Goal: Obtain resource: Download file/media

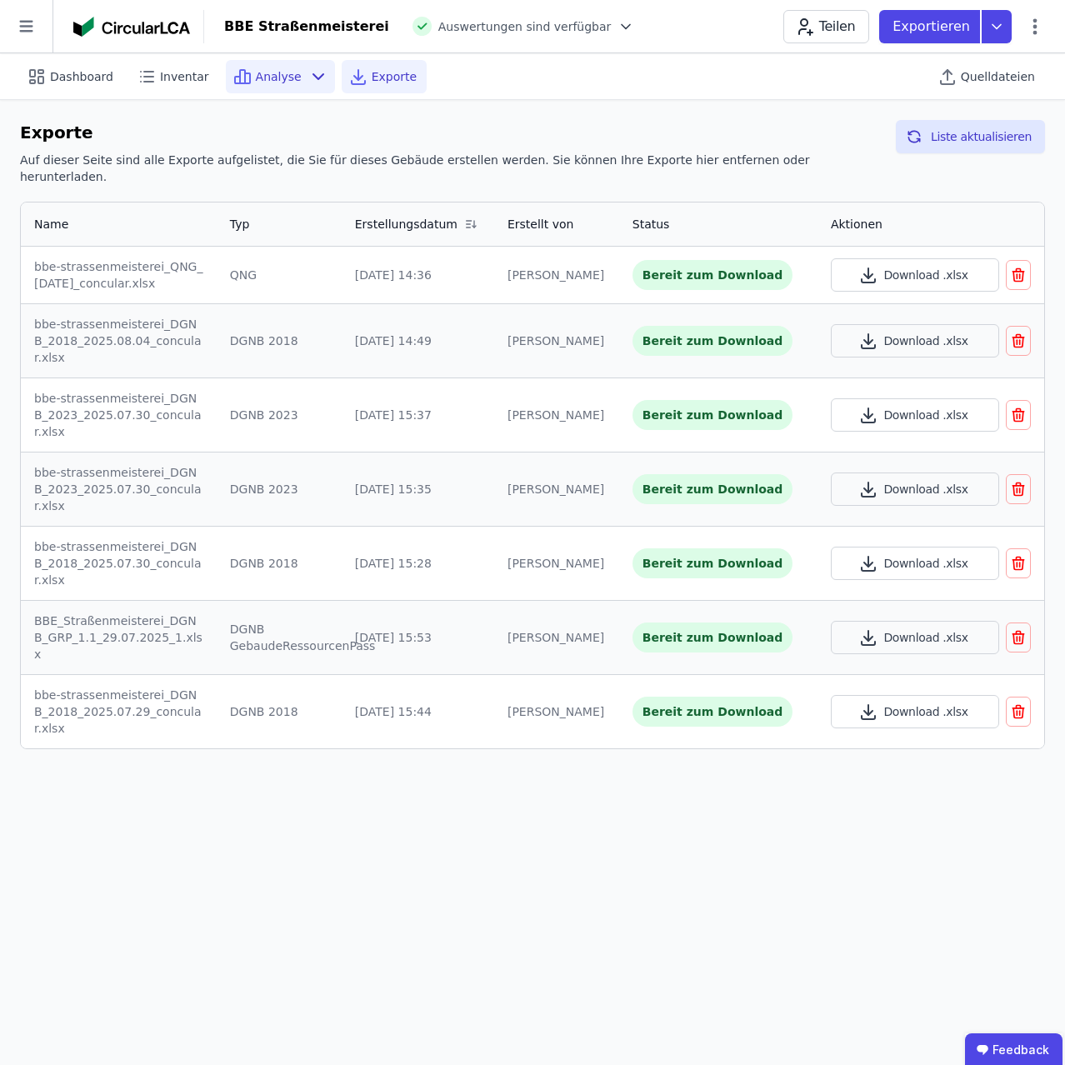
click at [240, 70] on icon at bounding box center [242, 76] width 5 height 13
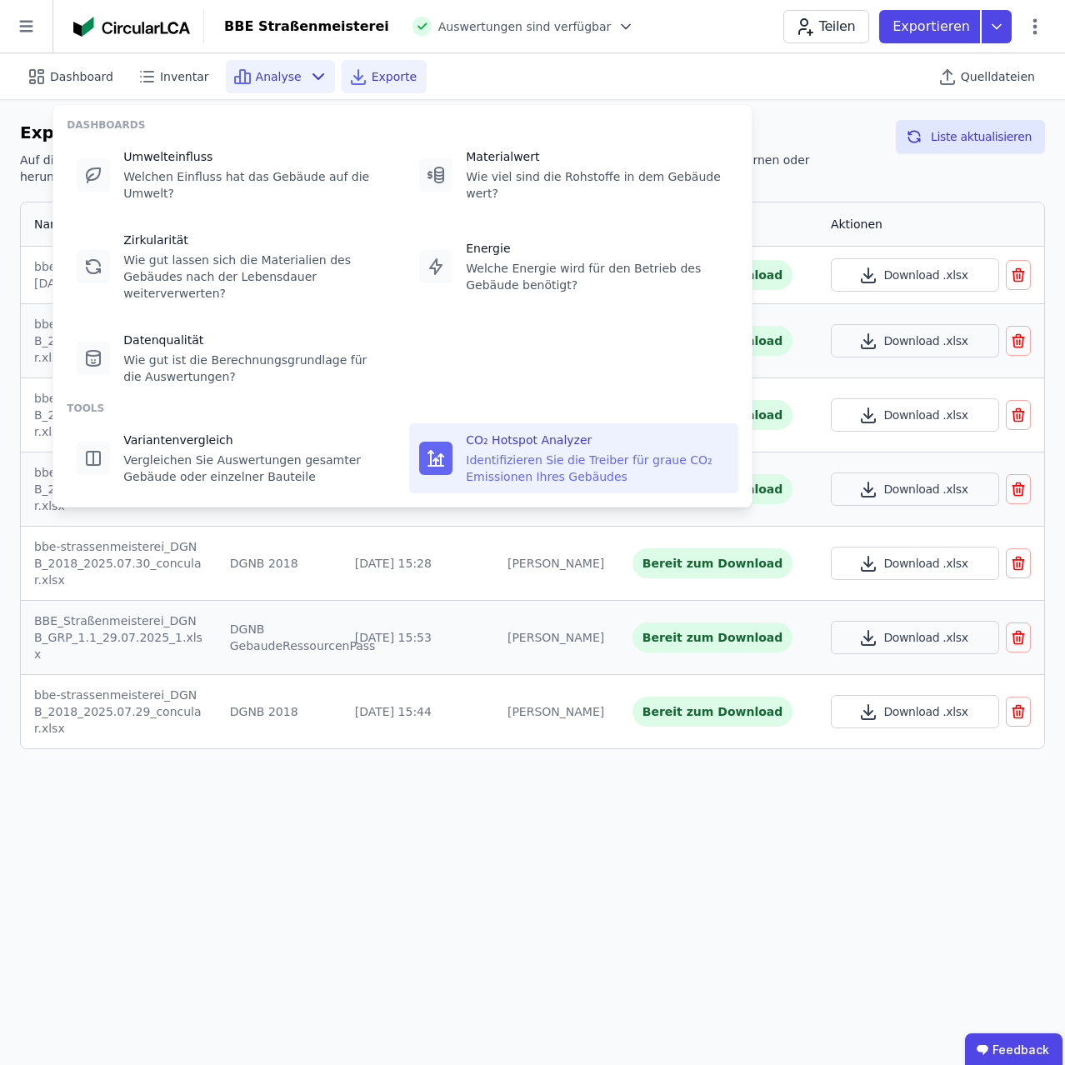
click at [523, 432] on div "CO₂ Hotspot Analyzer" at bounding box center [597, 440] width 262 height 17
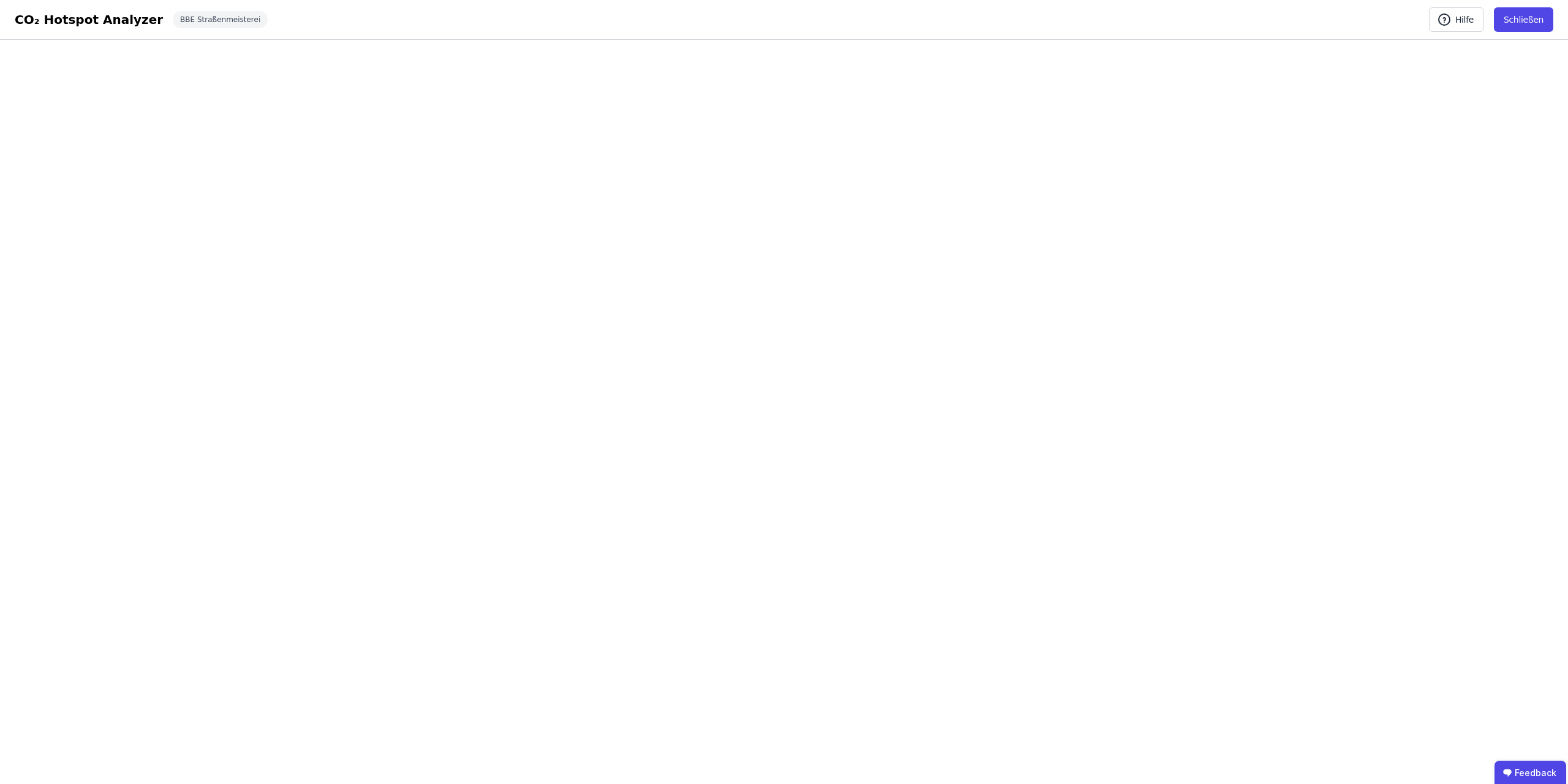
click at [63, 16] on div "CO₂ Hotspot Analyzer" at bounding box center [89, 19] width 148 height 17
click at [180, 16] on div "BBE Straßenmeisterei" at bounding box center [220, 19] width 95 height 17
click at [190, 26] on div "BBE Straßenmeisterei" at bounding box center [220, 19] width 95 height 17
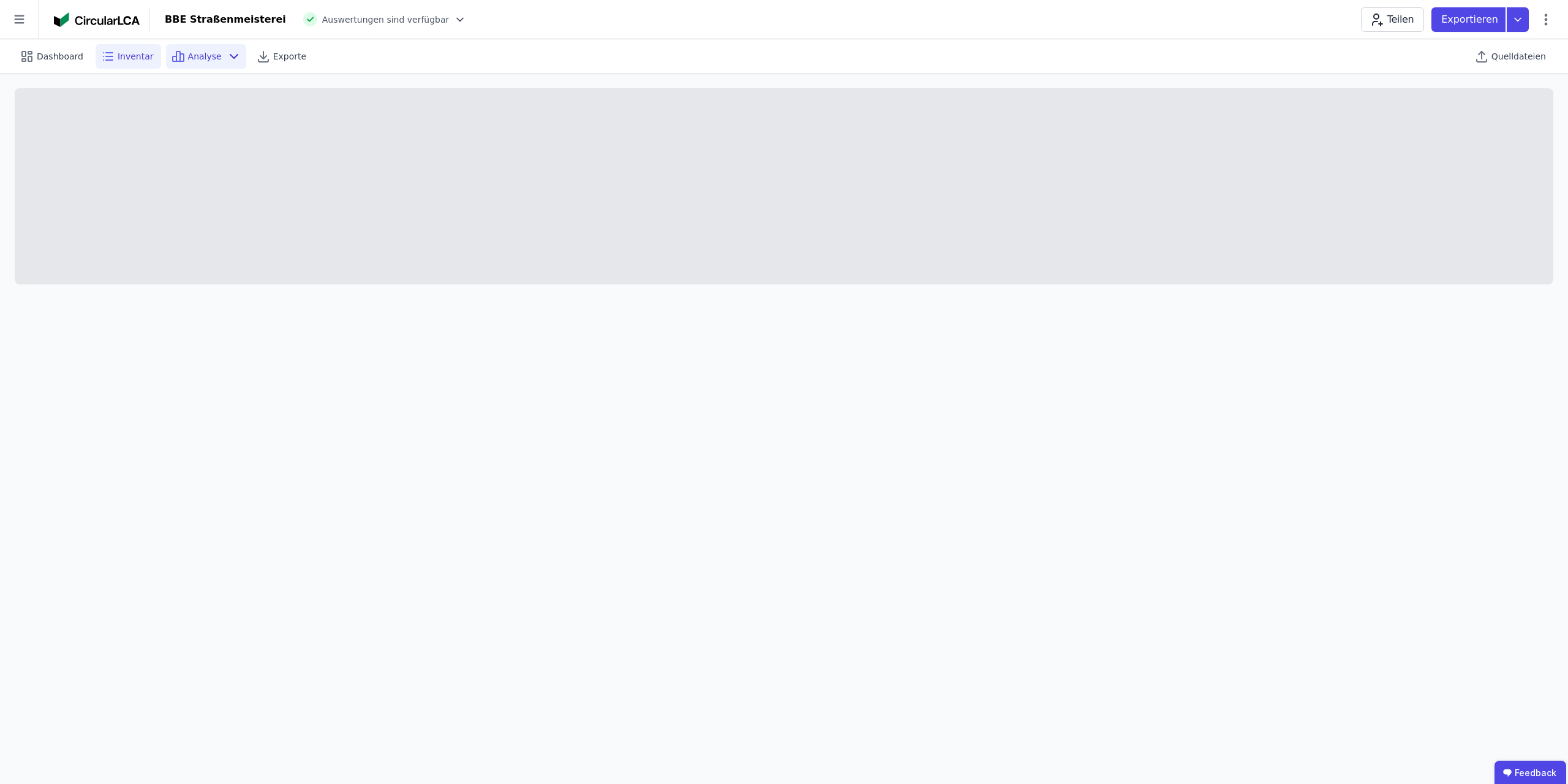
click at [207, 56] on div "Analyse" at bounding box center [206, 56] width 80 height 24
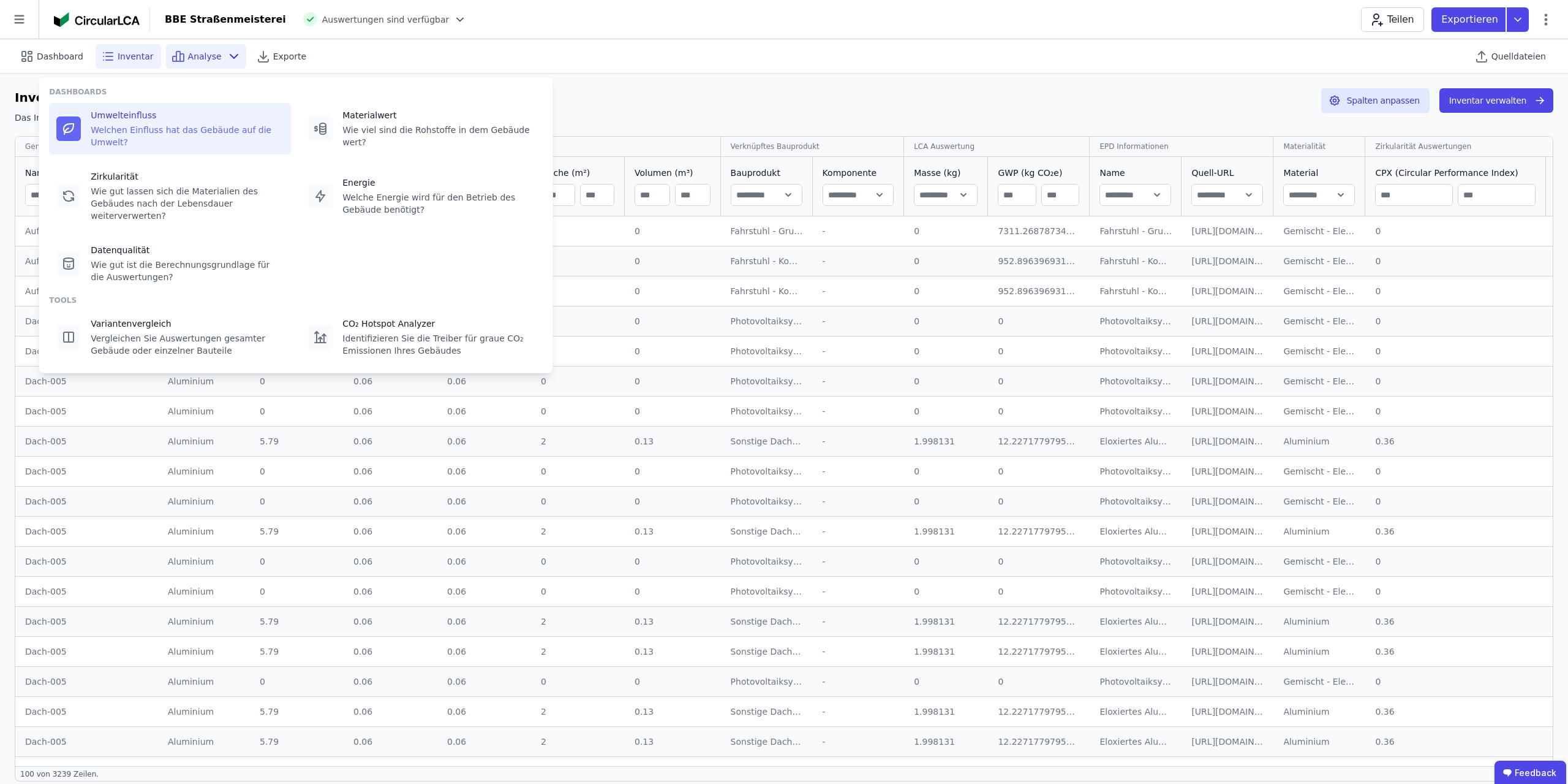
click at [189, 128] on div "Welchen Einfluss hat das Gebäude auf die Umwelt?" at bounding box center [187, 135] width 193 height 24
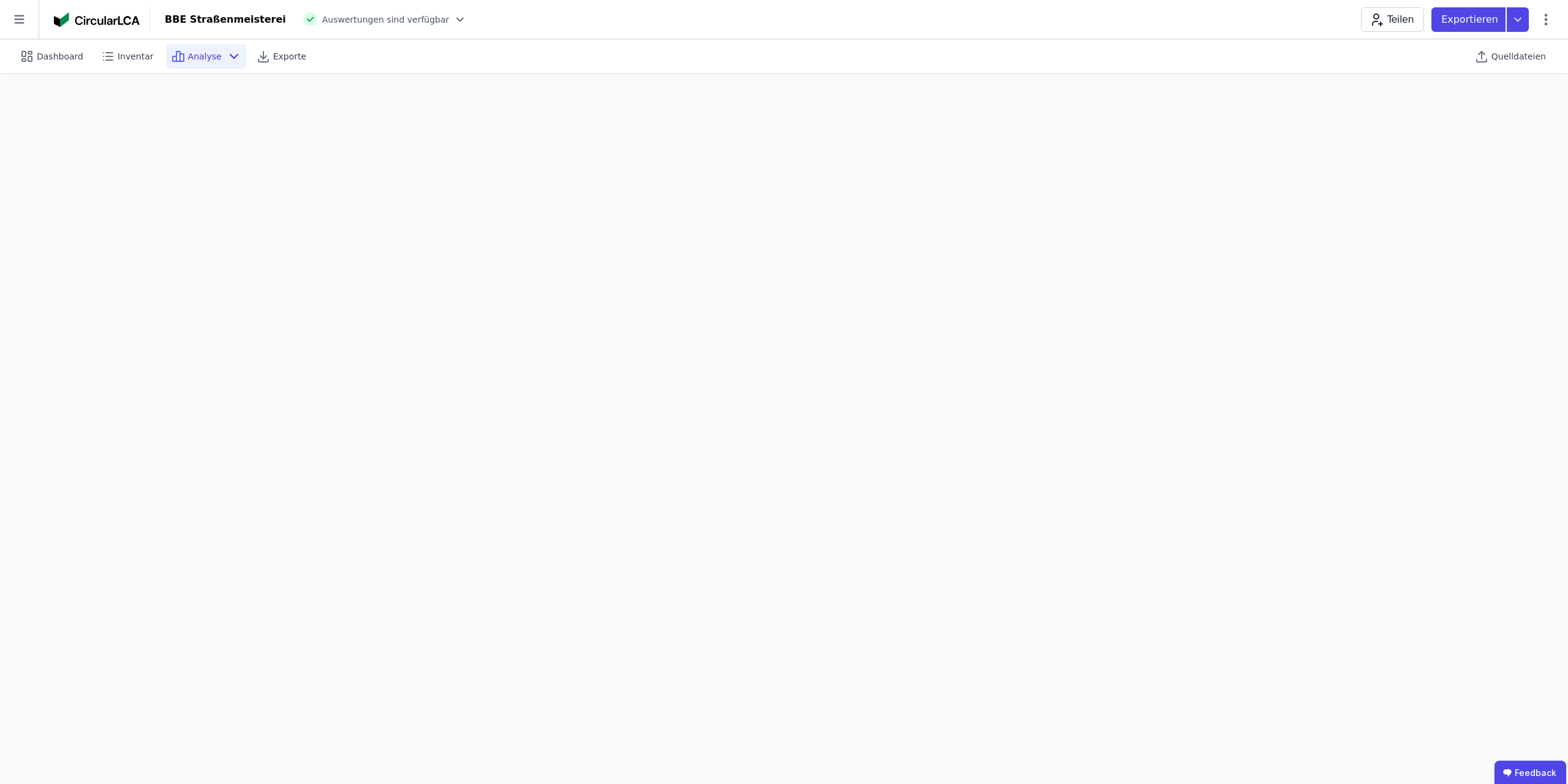
click at [188, 56] on span "Analyse" at bounding box center [205, 56] width 34 height 13
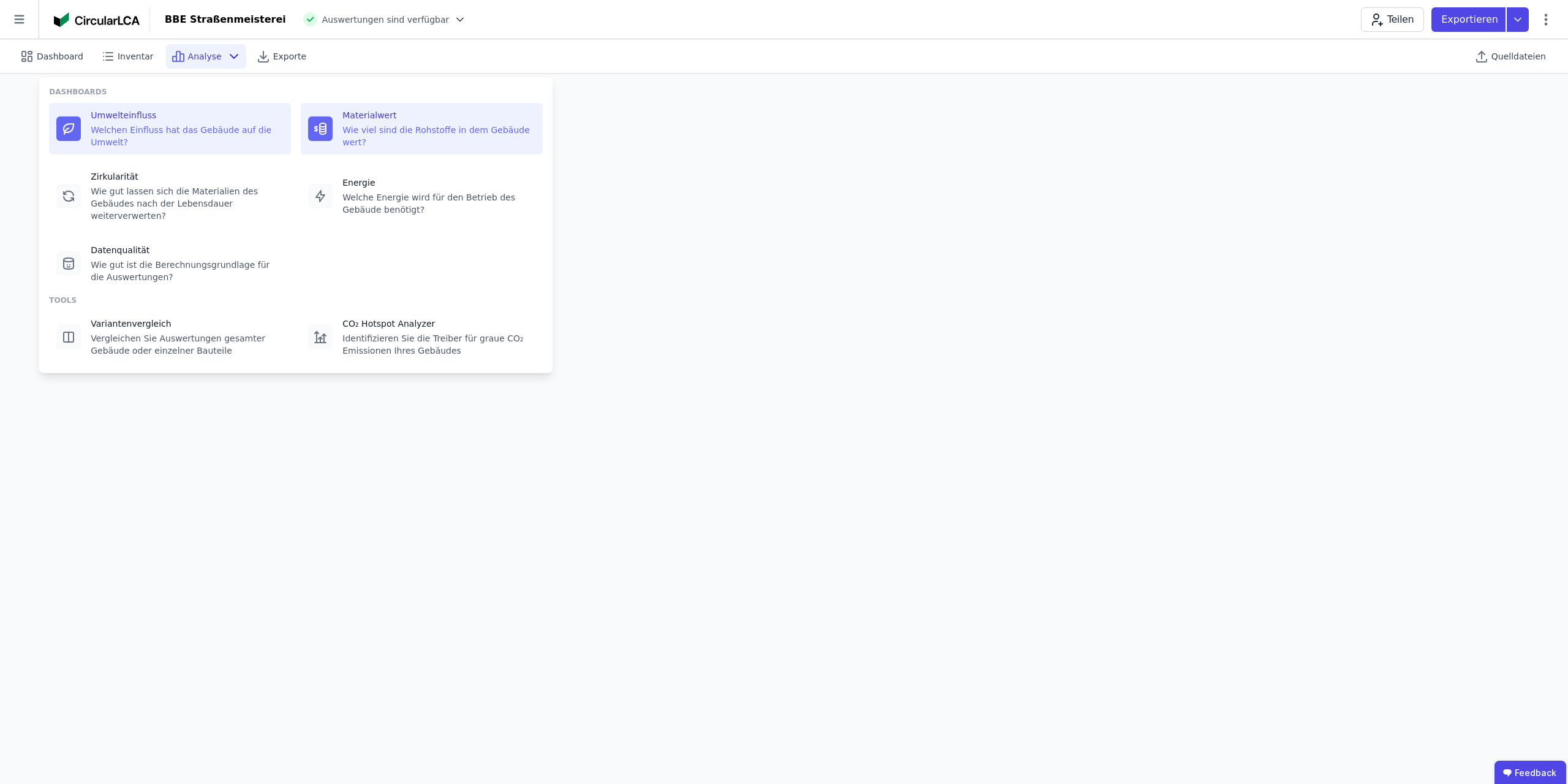
click at [376, 116] on div "Materialwert" at bounding box center [439, 115] width 193 height 13
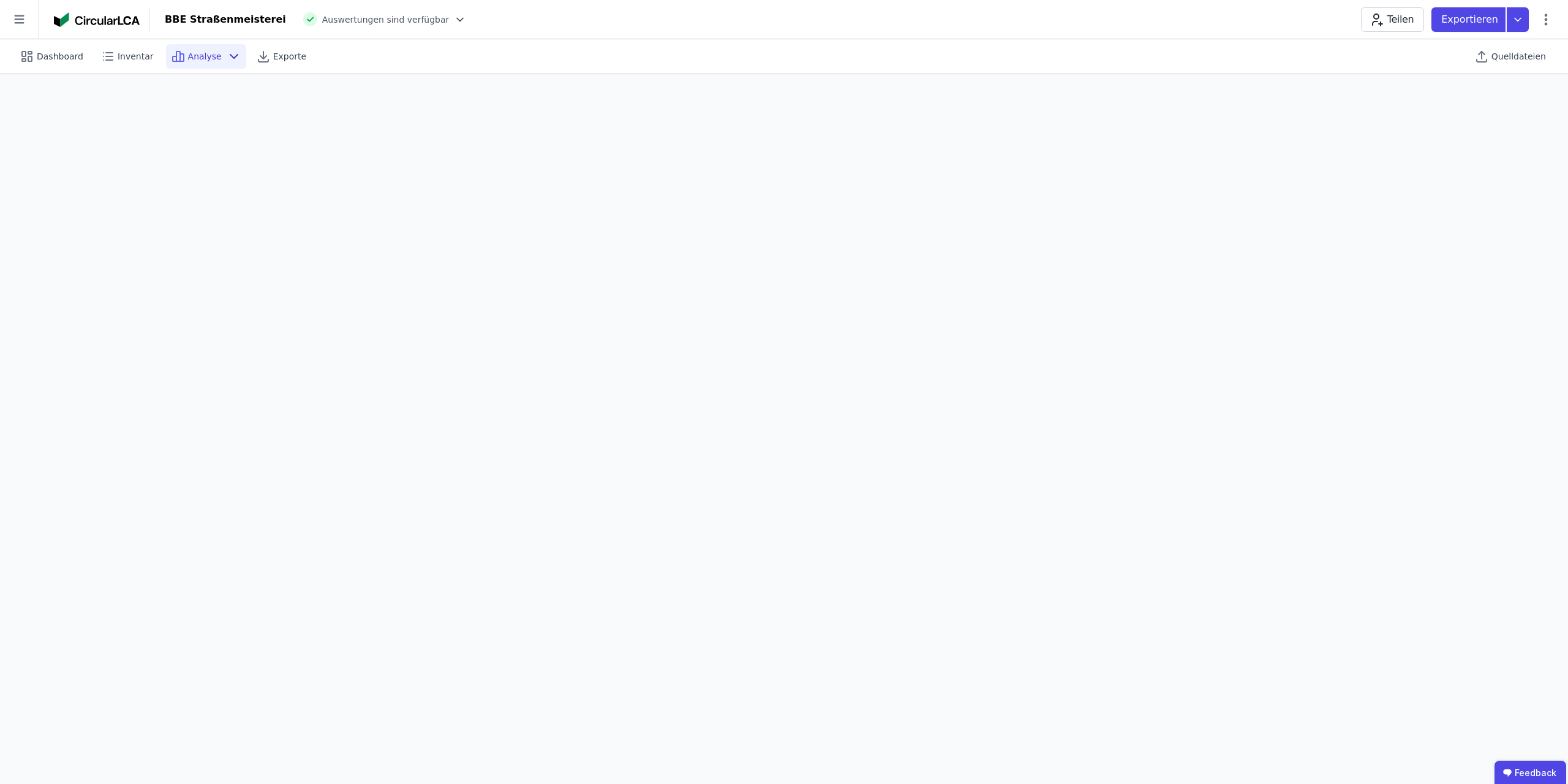
click at [226, 58] on icon at bounding box center [234, 57] width 15 height 15
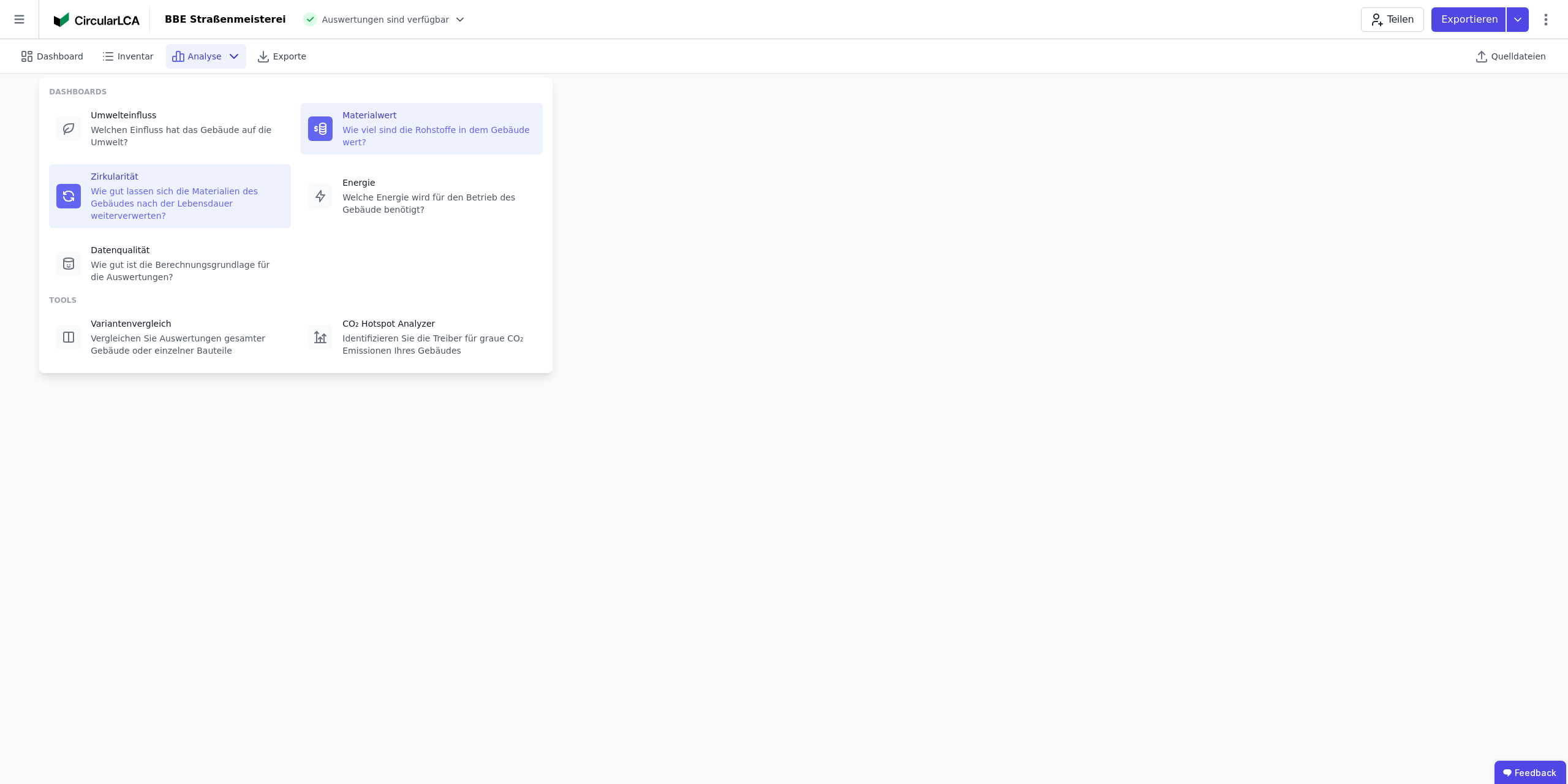
click at [175, 185] on div "Wie gut lassen sich die Materialien des Gebäudes nach der Lebensdauer weiterver…" at bounding box center [187, 204] width 193 height 37
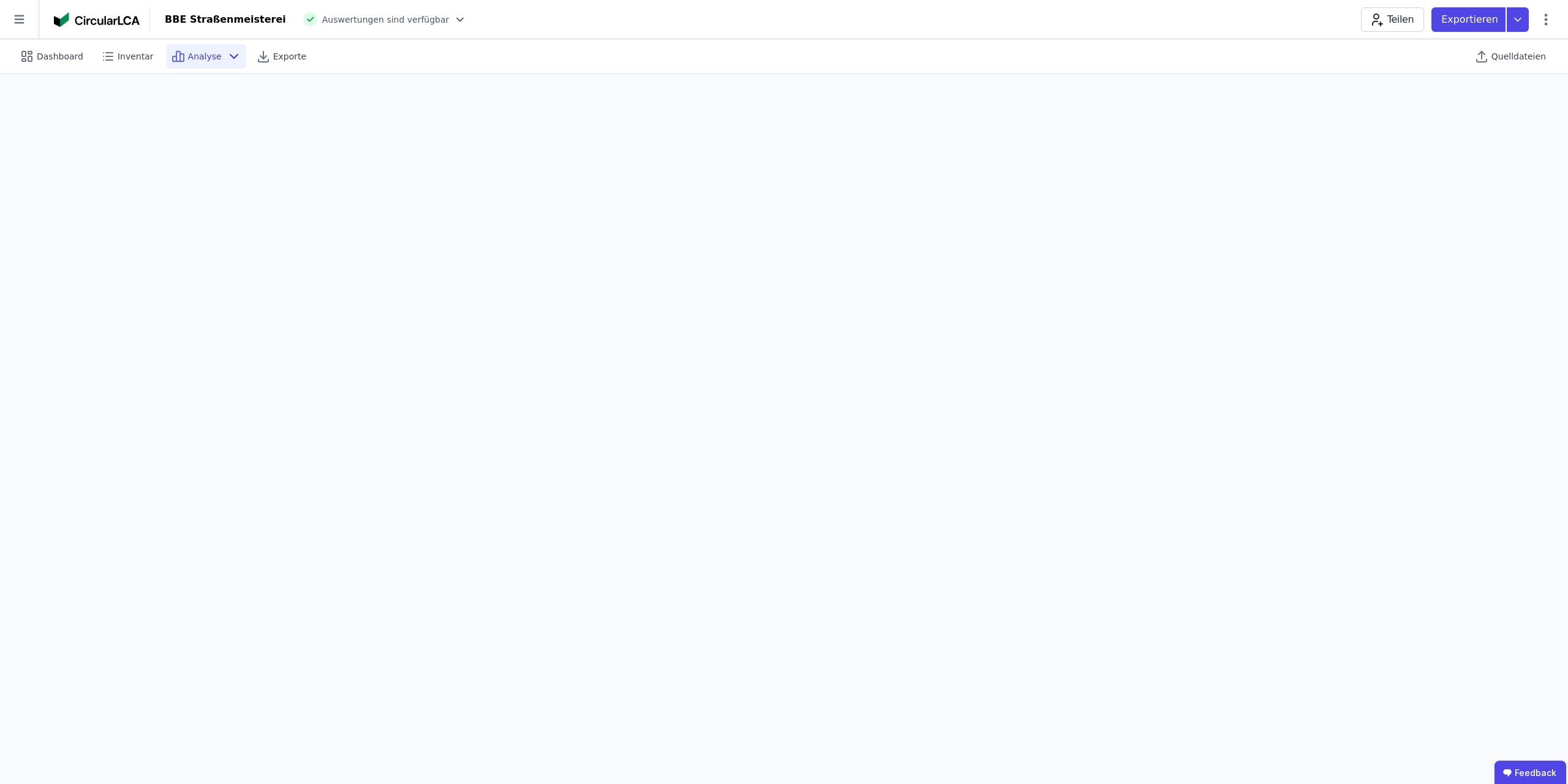
click at [230, 56] on icon at bounding box center [234, 56] width 7 height 4
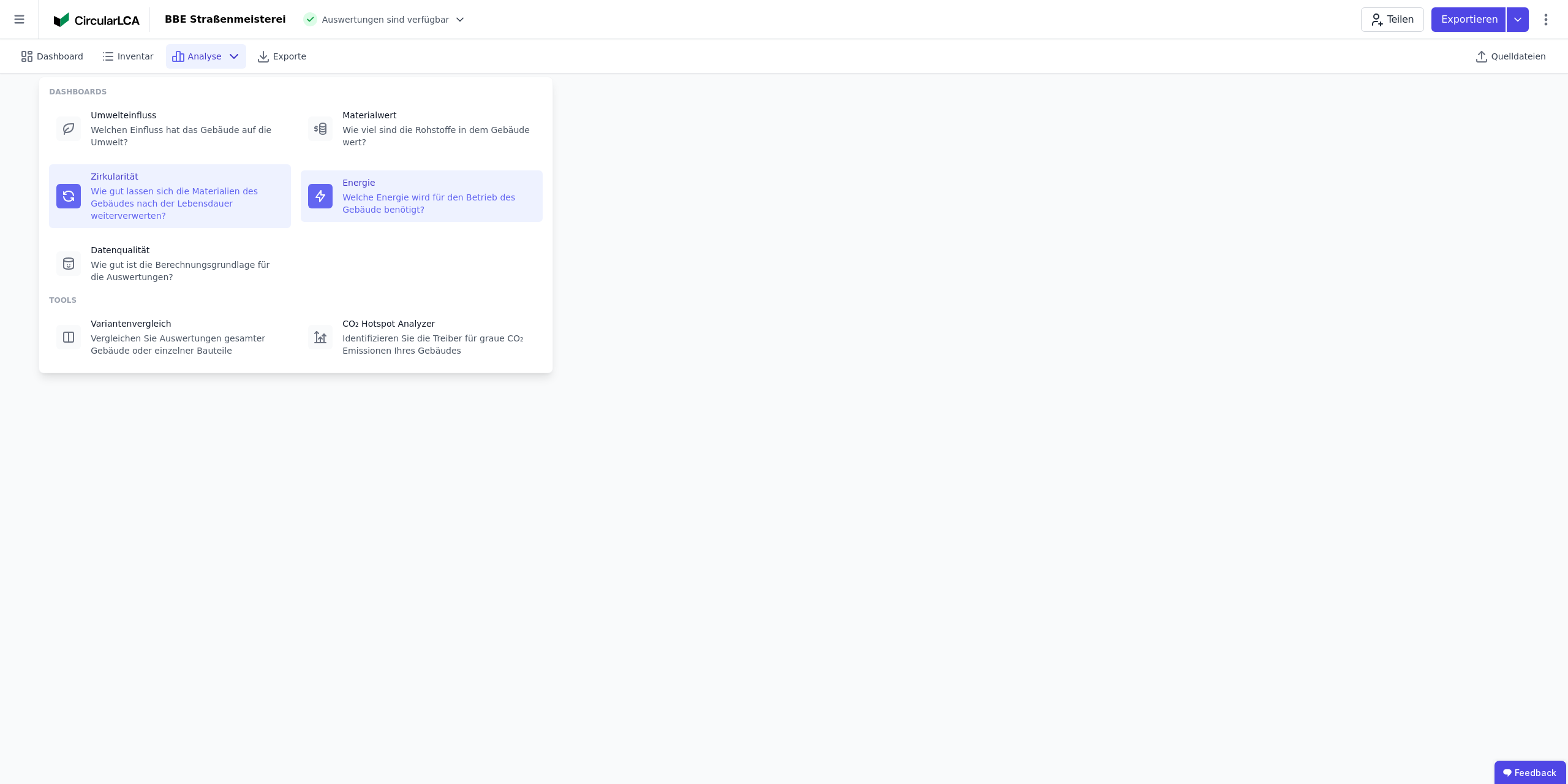
click at [462, 191] on div "Welche Energie wird für den Betrieb des Gebäude benötigt?" at bounding box center [439, 203] width 193 height 24
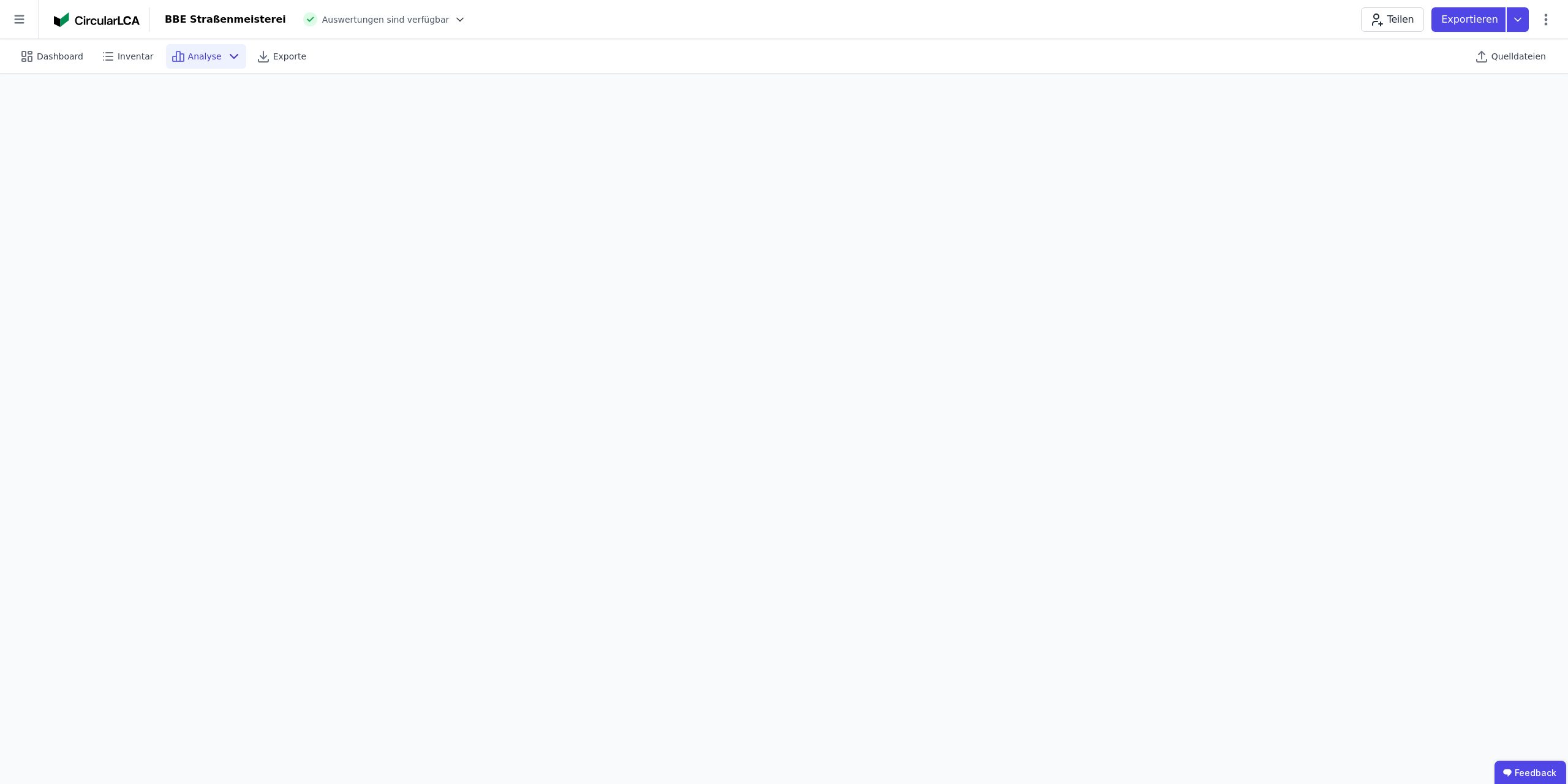
click at [202, 54] on span "Analyse" at bounding box center [205, 56] width 34 height 13
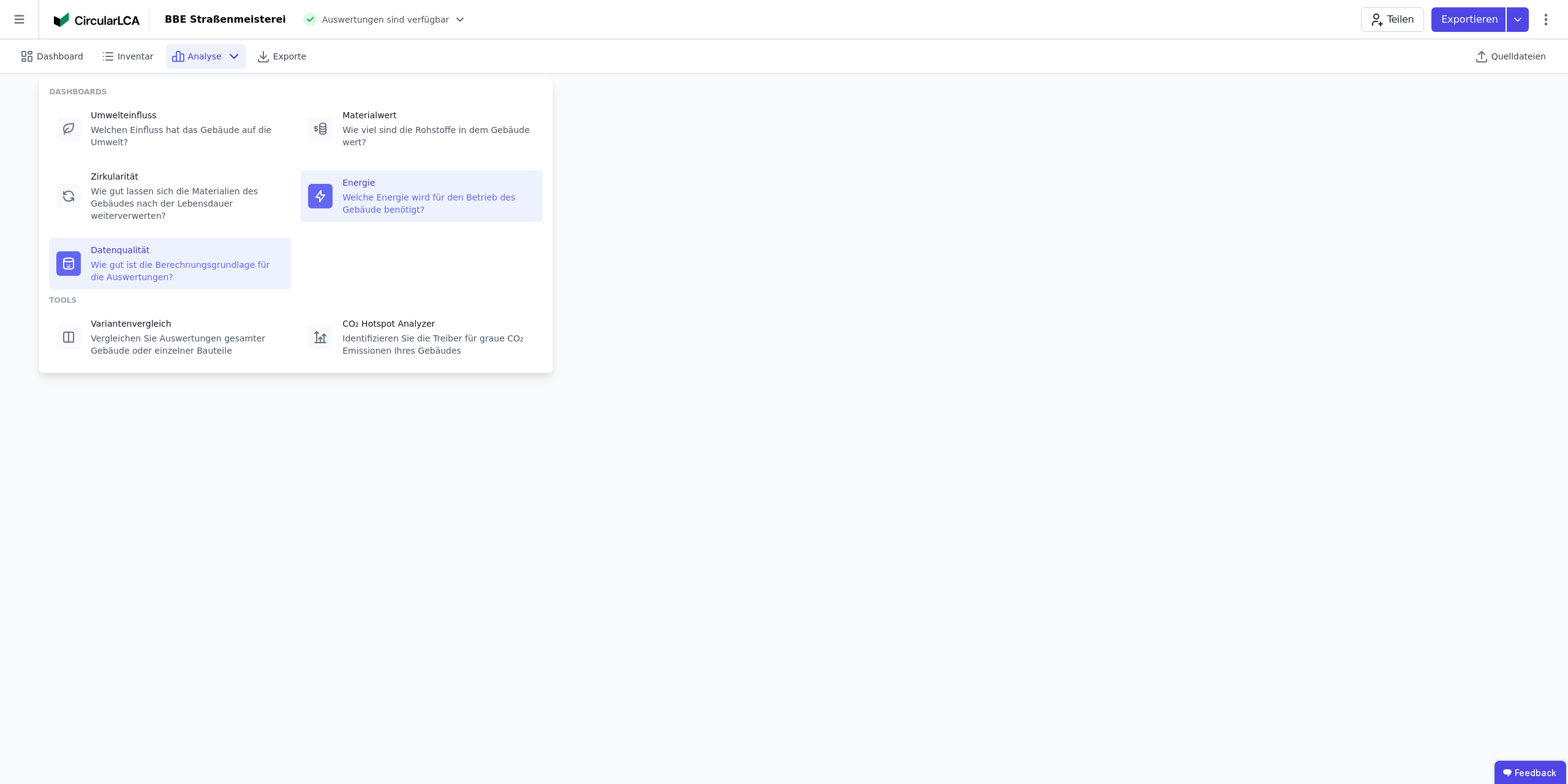
click at [236, 259] on div "Wie gut ist die Berechnungsgrundlage für die Auswertungen?" at bounding box center [187, 271] width 193 height 24
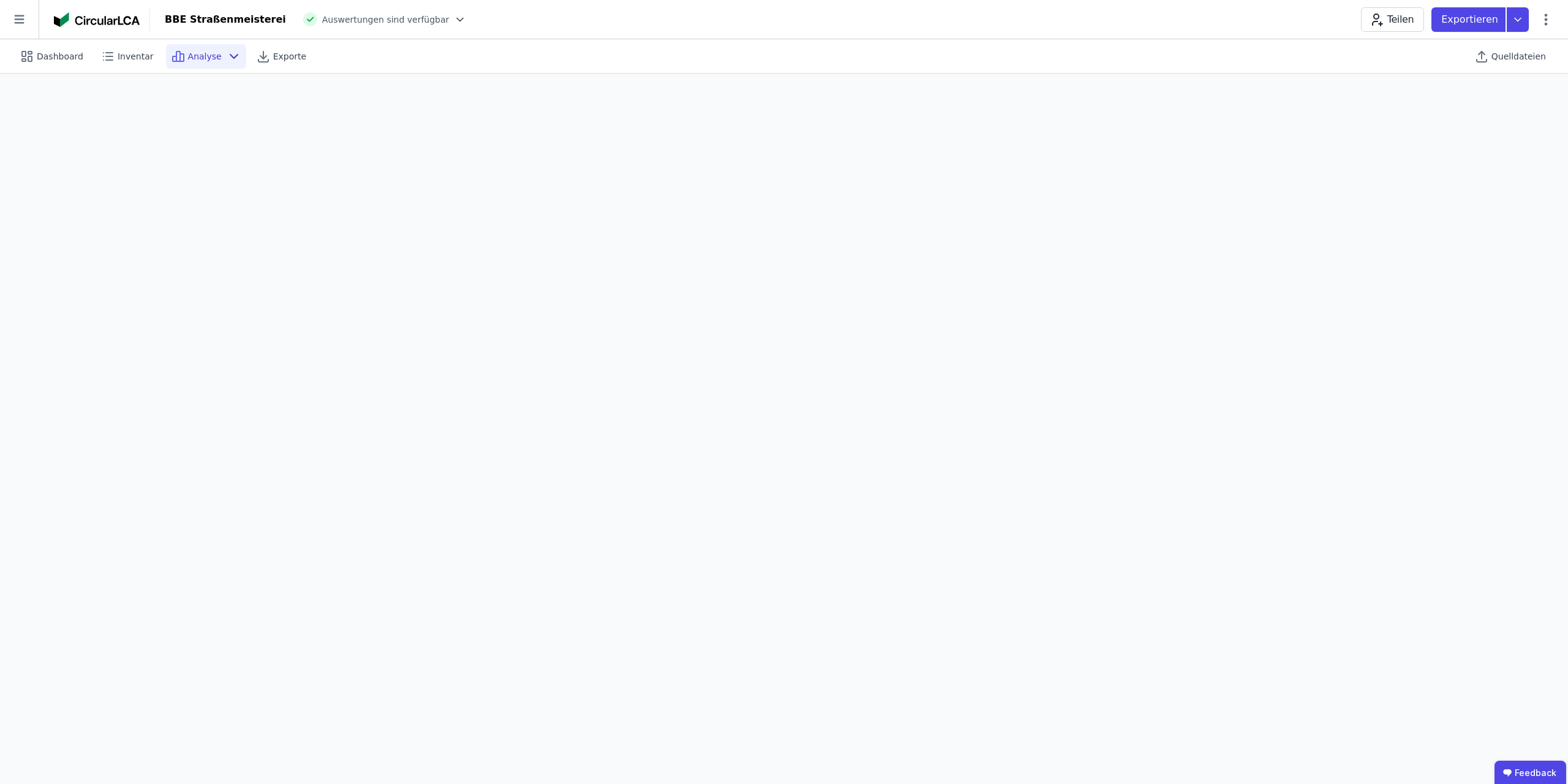
click at [211, 56] on div "Analyse" at bounding box center [206, 56] width 80 height 24
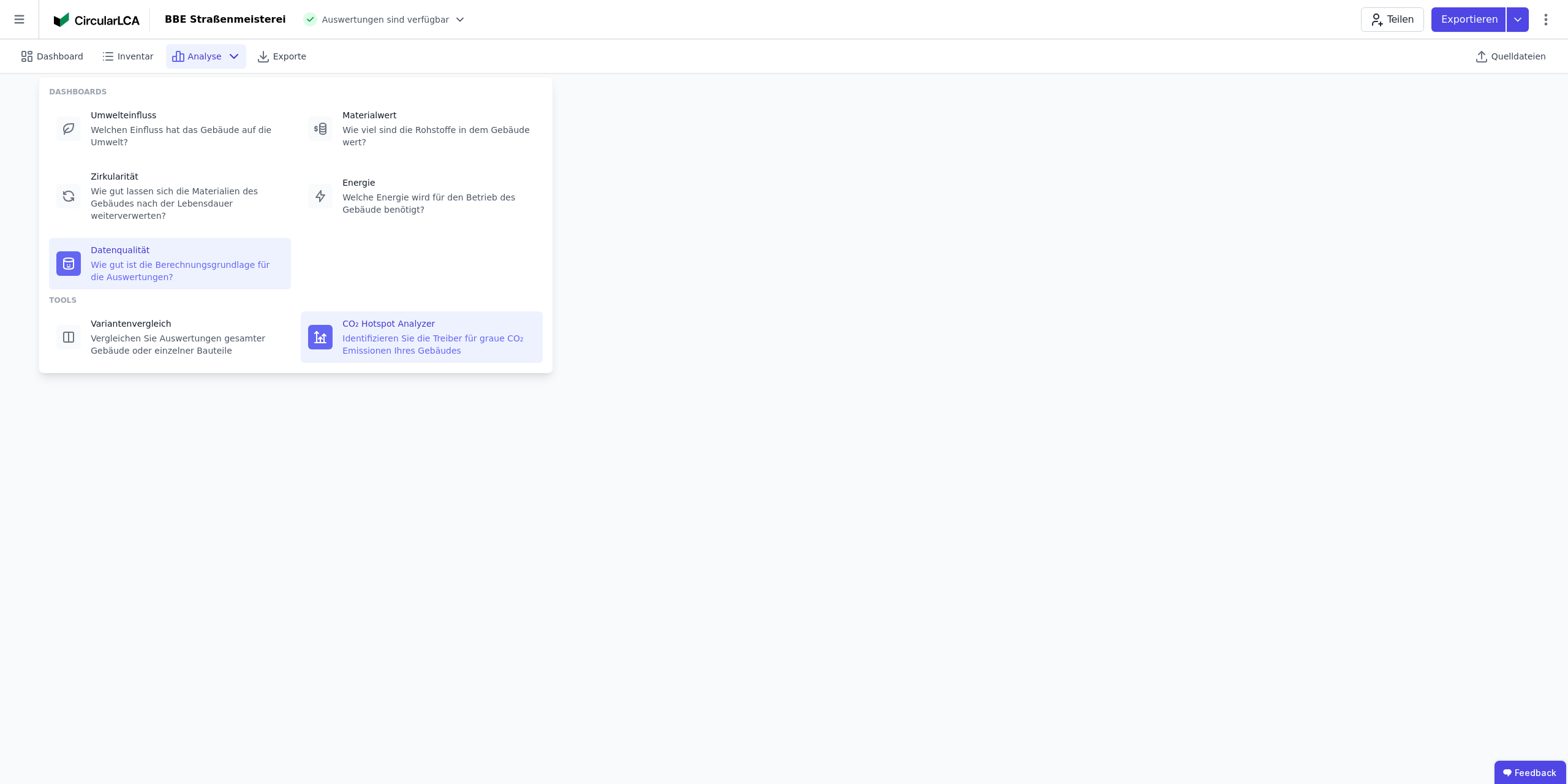
click at [428, 318] on div "CO₂ Hotspot Analyzer Identifizieren Sie die Treiber für [PERSON_NAME] CO₂ Emiss…" at bounding box center [439, 337] width 193 height 39
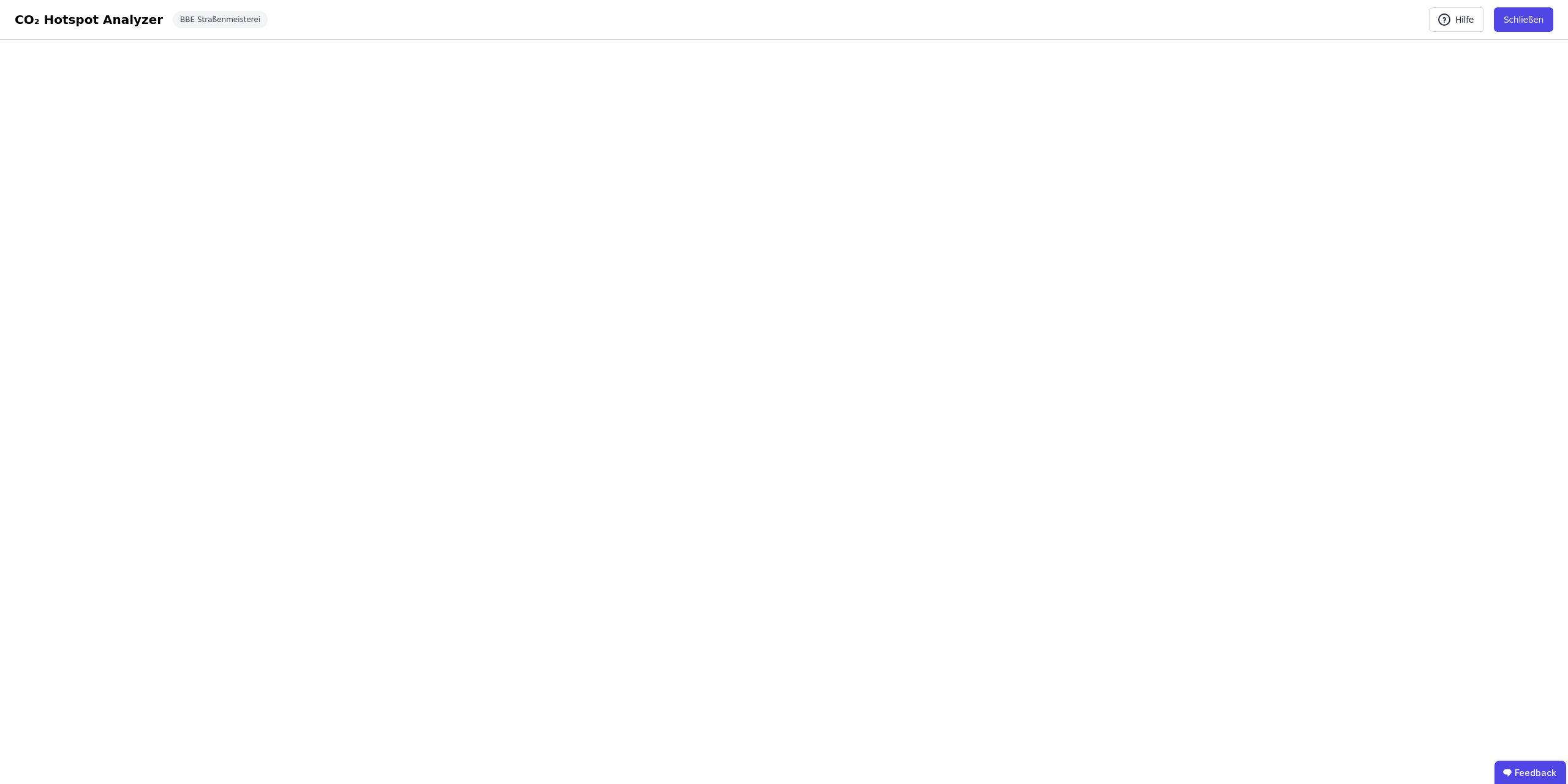
click at [102, 18] on div "CO₂ Hotspot Analyzer" at bounding box center [89, 19] width 148 height 17
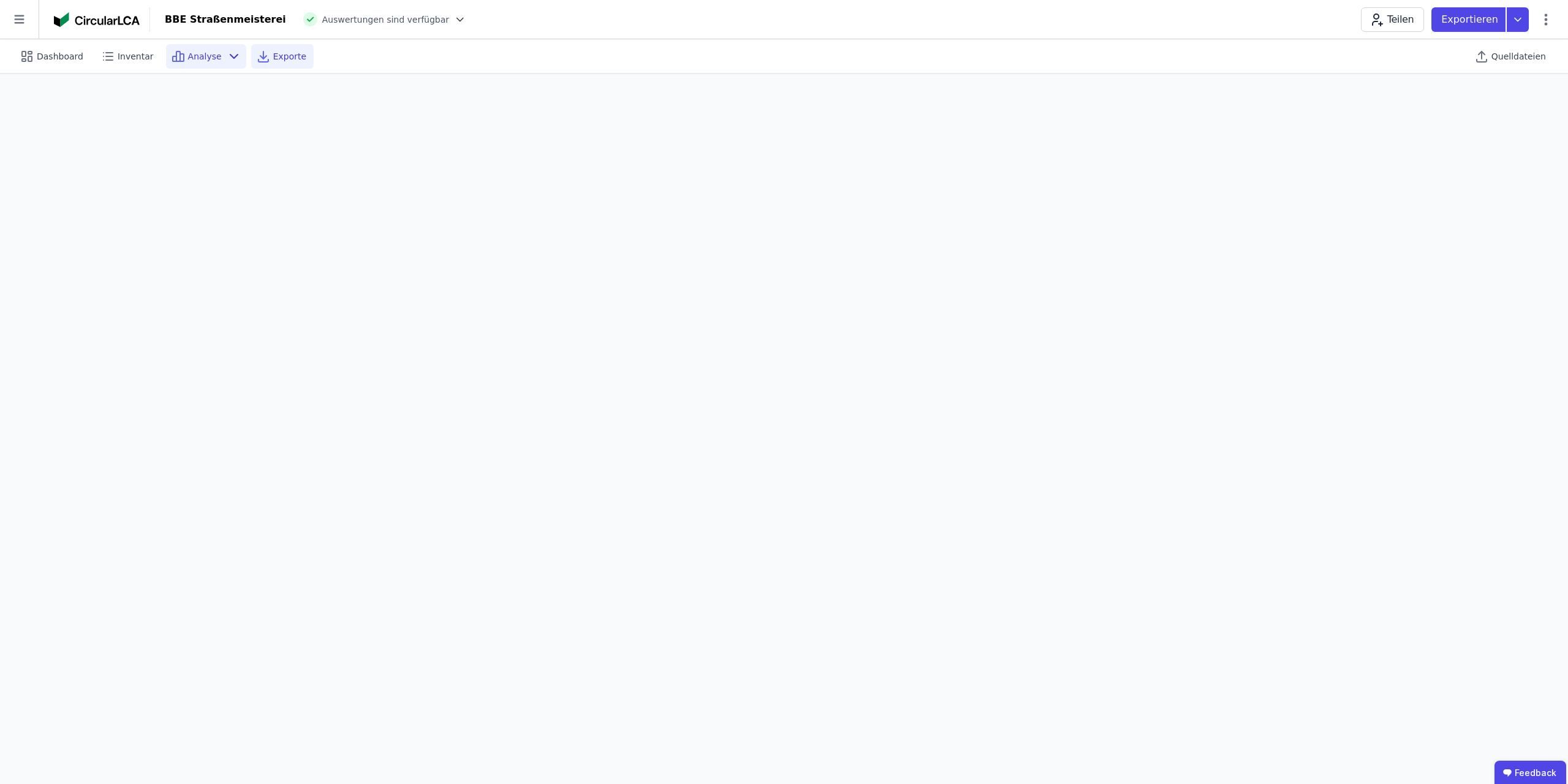
click at [273, 54] on span "Exporte" at bounding box center [290, 56] width 33 height 13
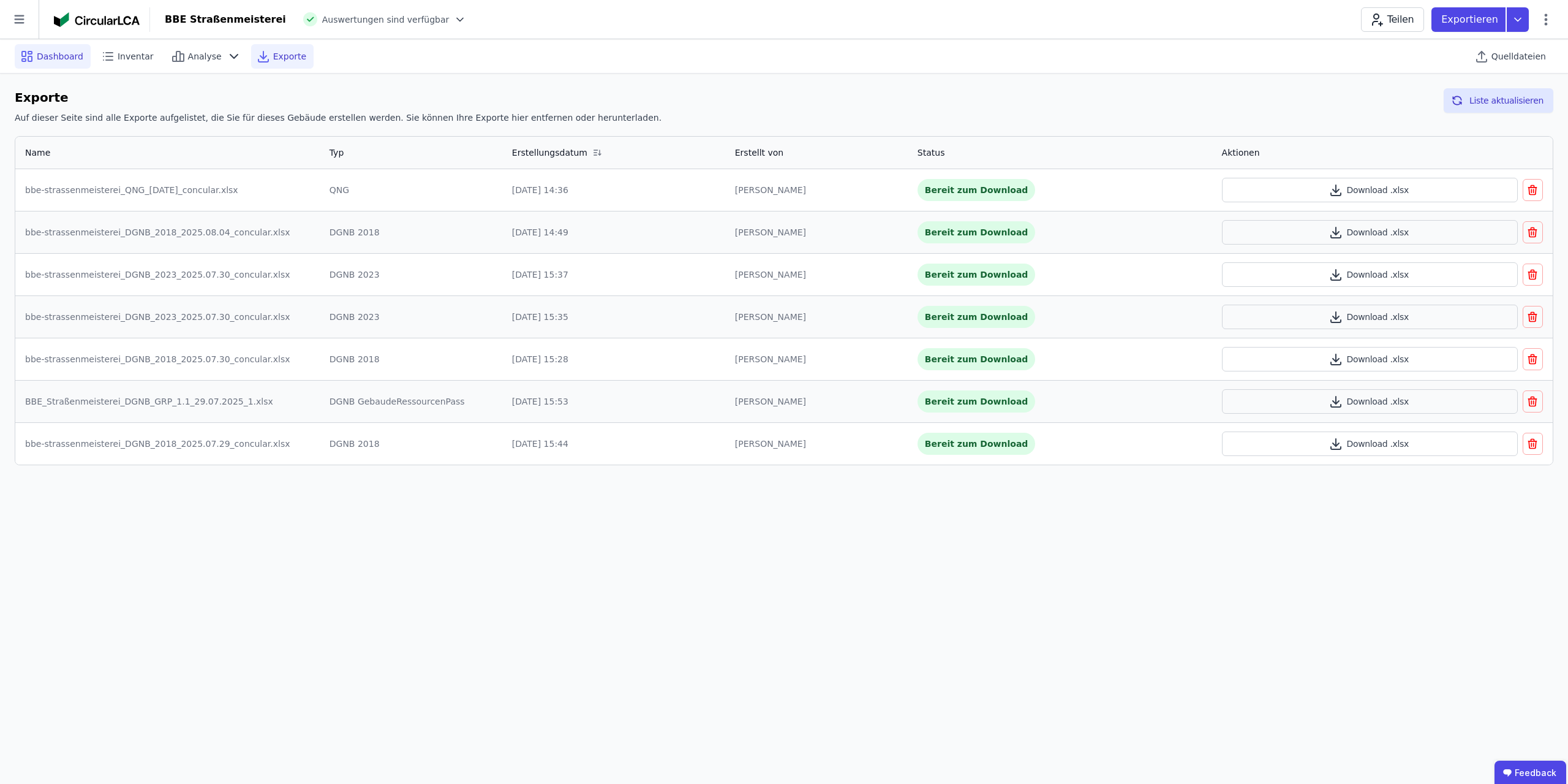
click at [37, 56] on span "Dashboard" at bounding box center [60, 56] width 46 height 13
select select "*"
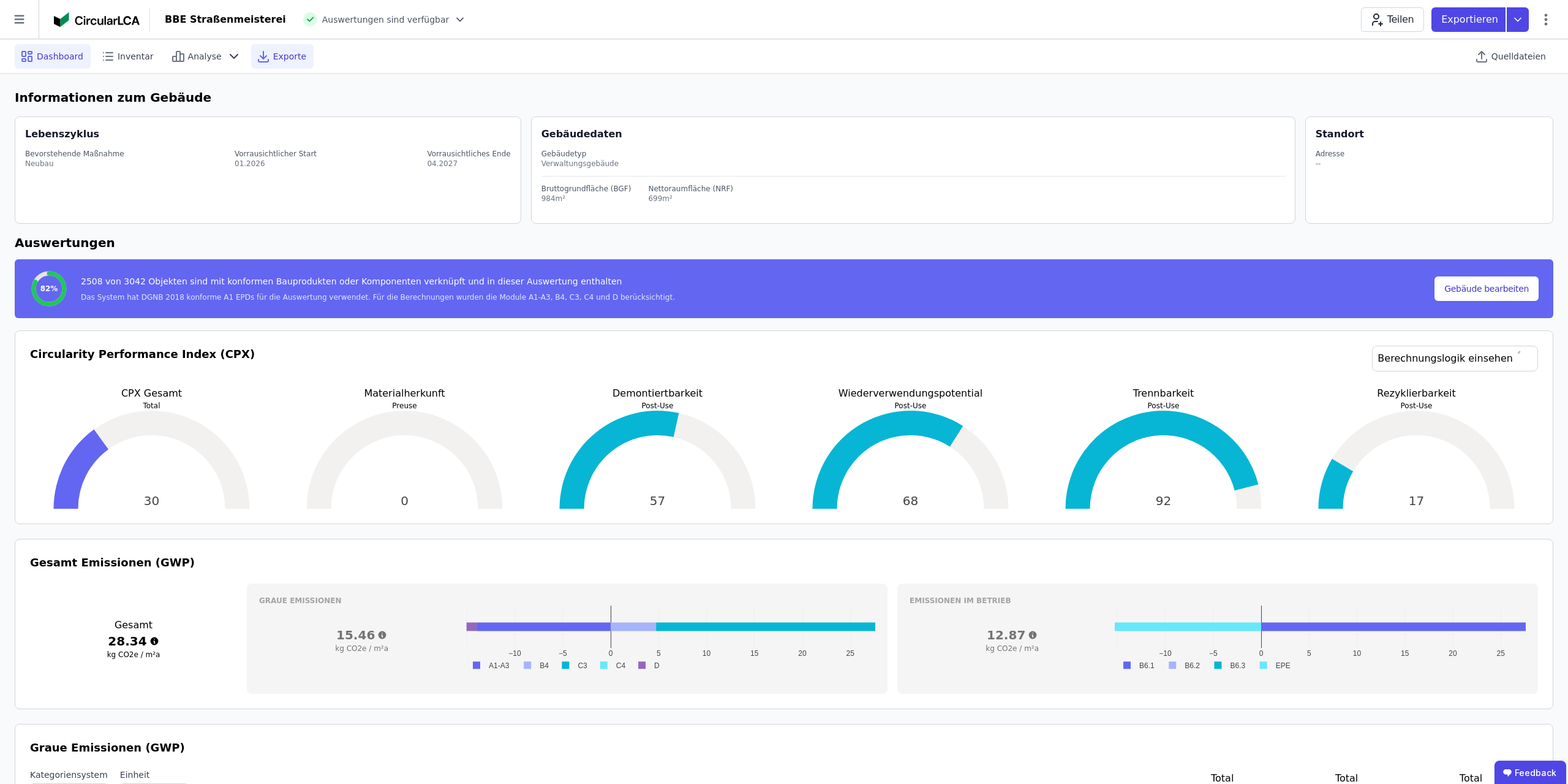
click at [273, 57] on span "Exporte" at bounding box center [290, 56] width 33 height 13
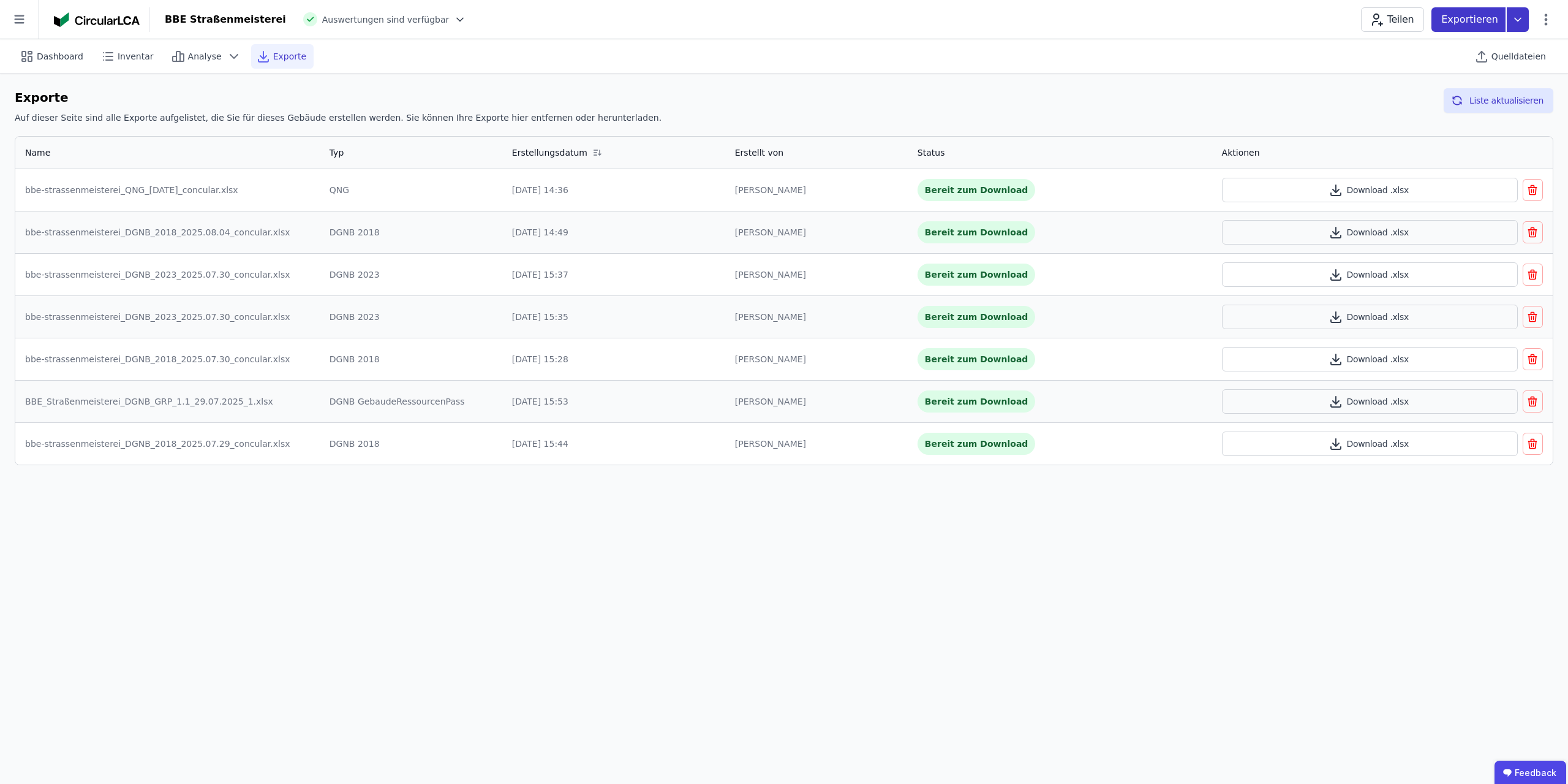
click at [782, 20] on icon at bounding box center [1517, 19] width 22 height 24
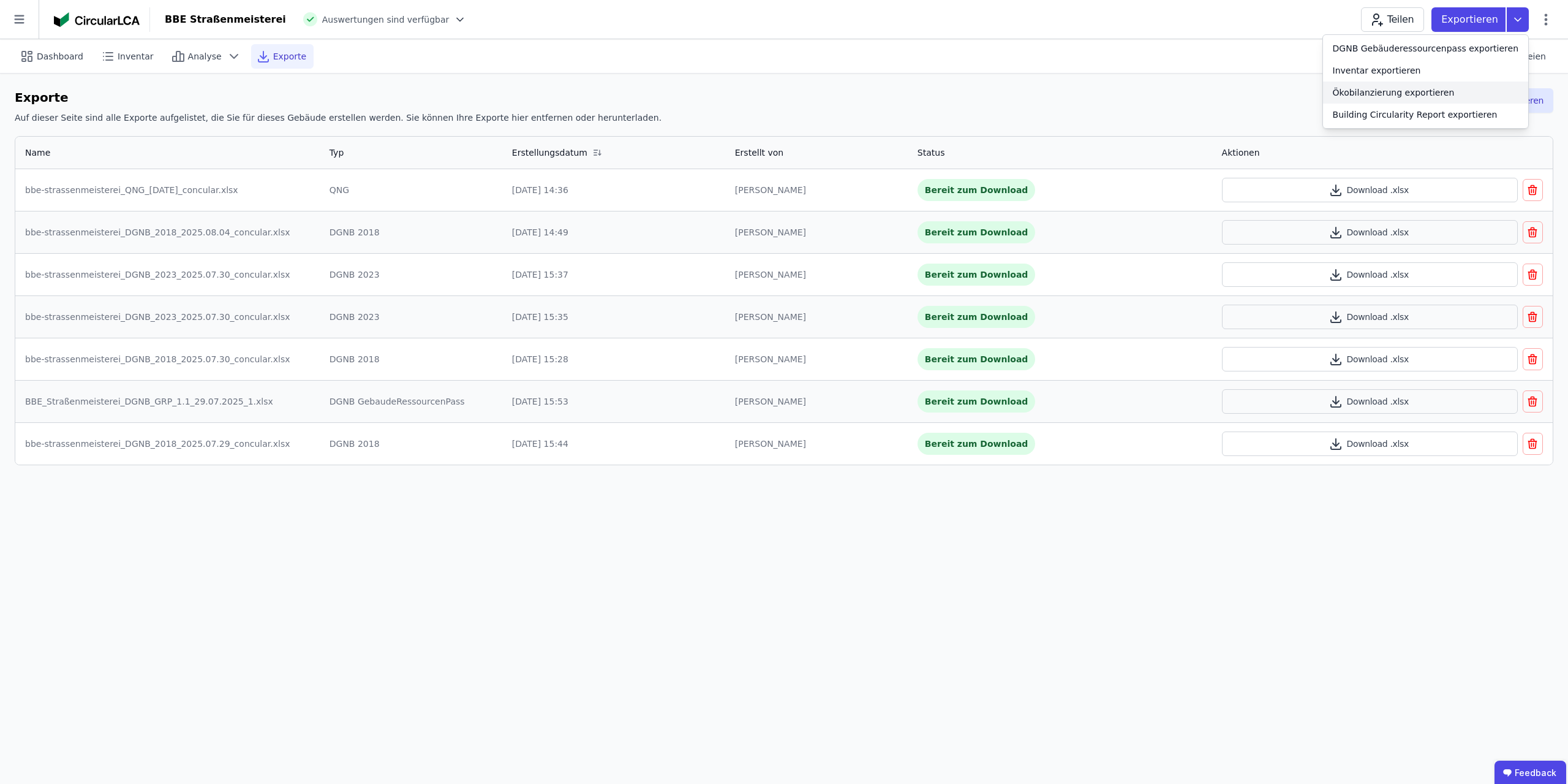
click at [782, 90] on div "Ökobilanzierung exportieren" at bounding box center [1394, 92] width 122 height 13
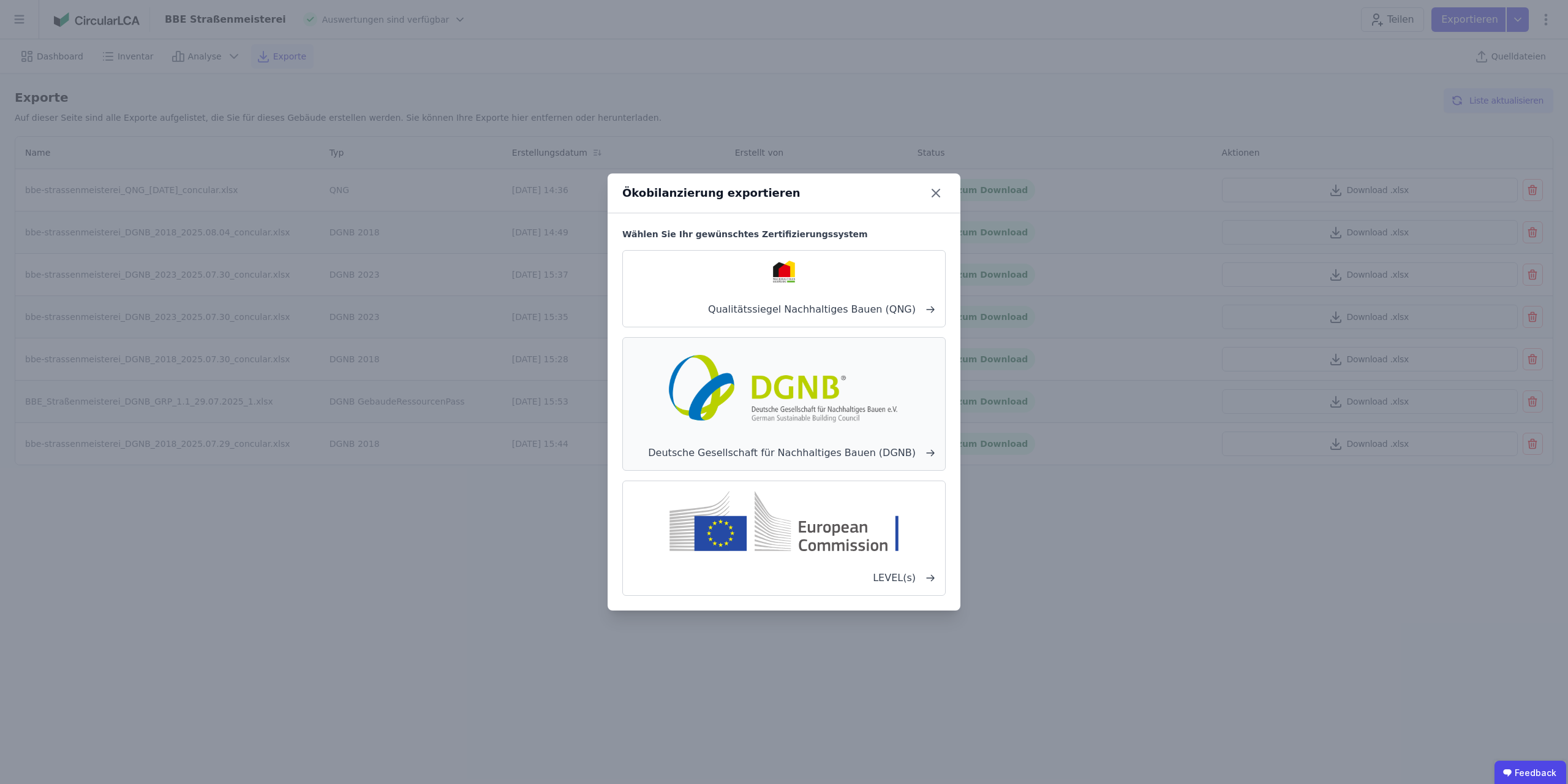
click at [782, 400] on img at bounding box center [784, 386] width 241 height 79
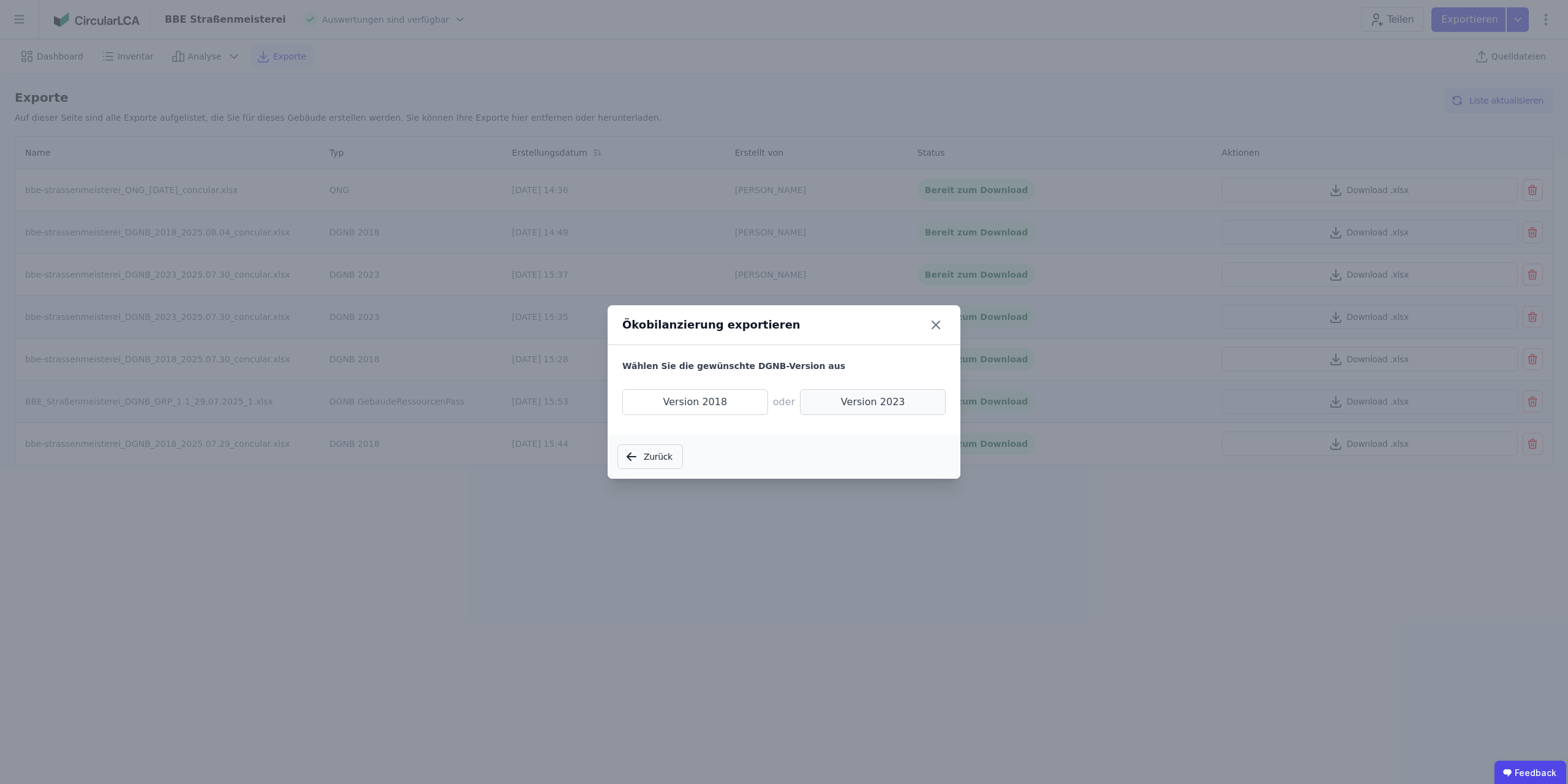
click at [782, 402] on span "Version 2023" at bounding box center [873, 402] width 146 height 26
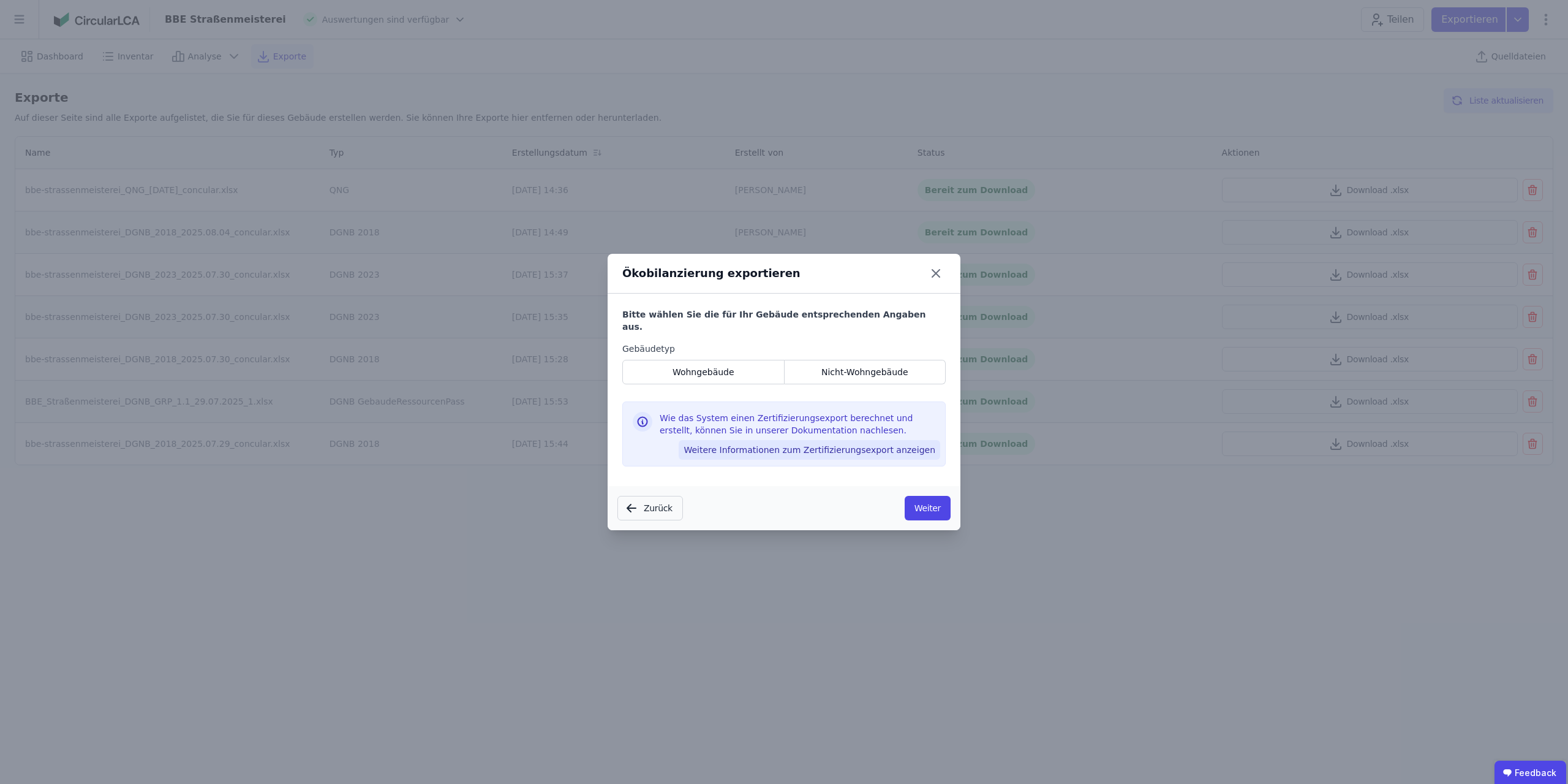
click at [782, 446] on button "Weitere Informationen zum Zertifizierungsexport anzeigen" at bounding box center [809, 449] width 262 height 20
click at [782, 366] on span "Nicht-Wohngebäude" at bounding box center [864, 371] width 87 height 13
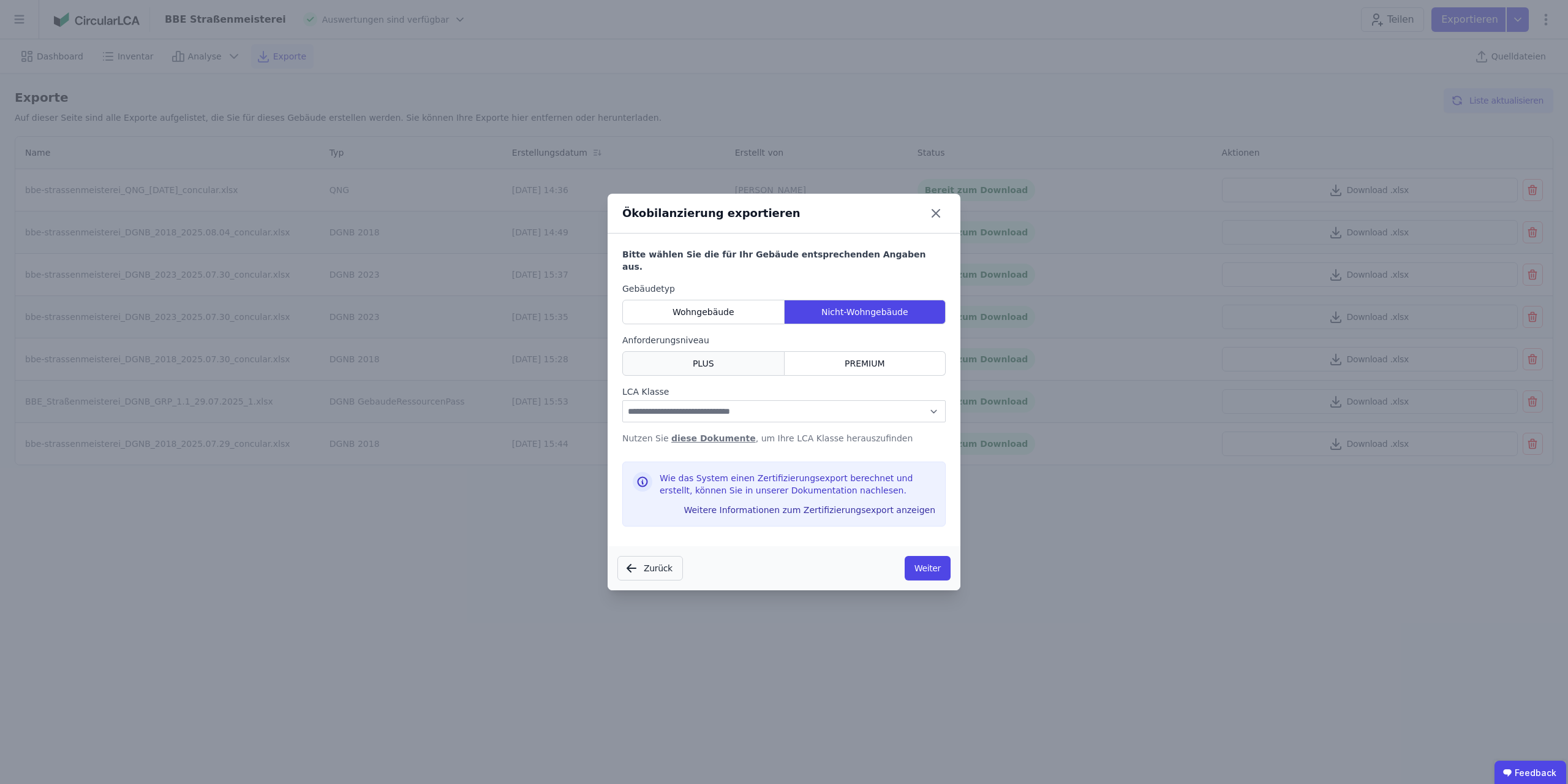
click at [715, 357] on div "PLUS" at bounding box center [703, 363] width 162 height 24
click at [622, 400] on select "**********" at bounding box center [784, 411] width 323 height 22
select select "*"
click option "**" at bounding box center [0, 0] width 0 height 0
click at [696, 433] on link "diese Dokumente" at bounding box center [713, 438] width 85 height 10
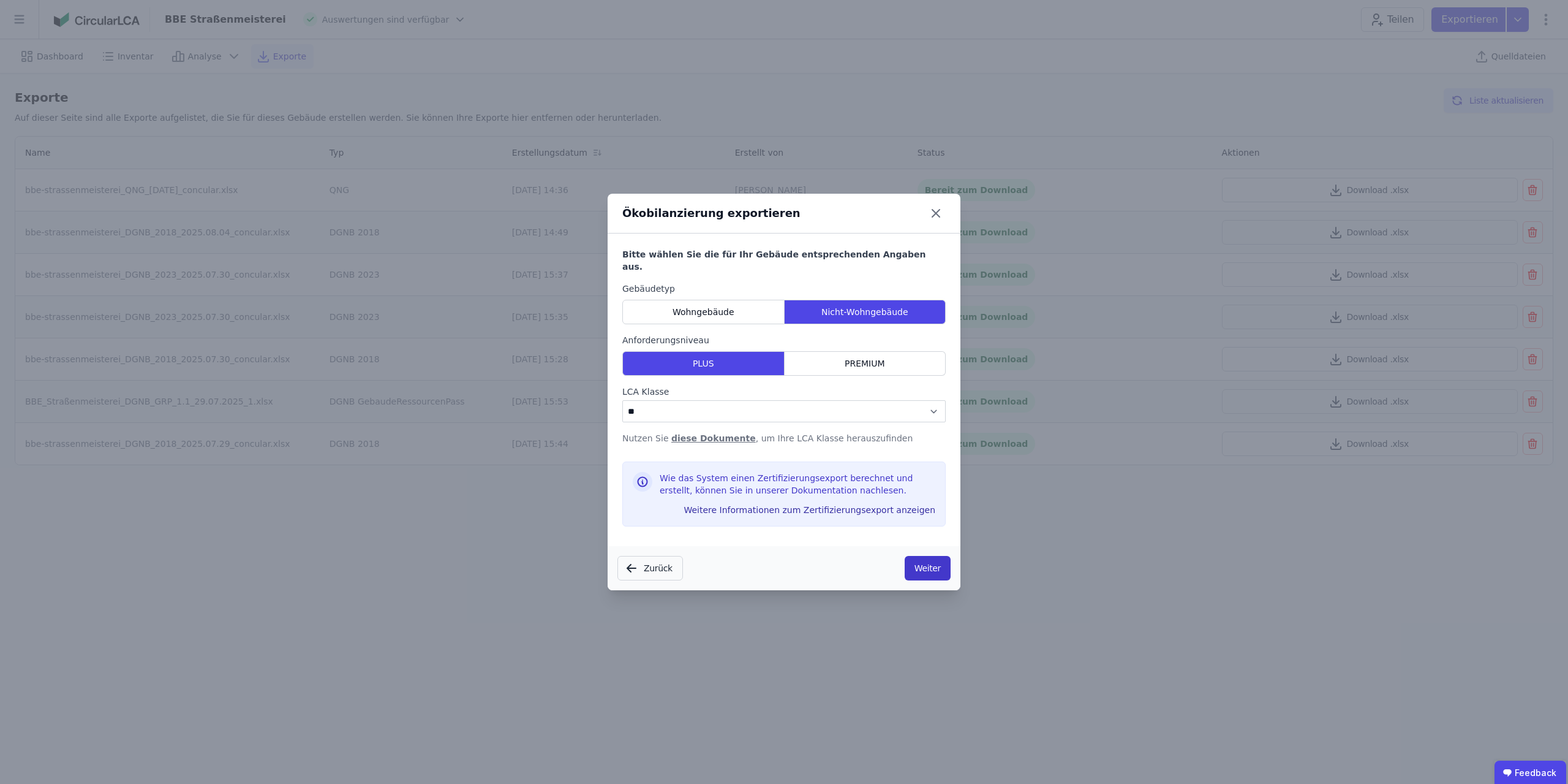
click at [782, 563] on button "Weiter" at bounding box center [927, 568] width 46 height 24
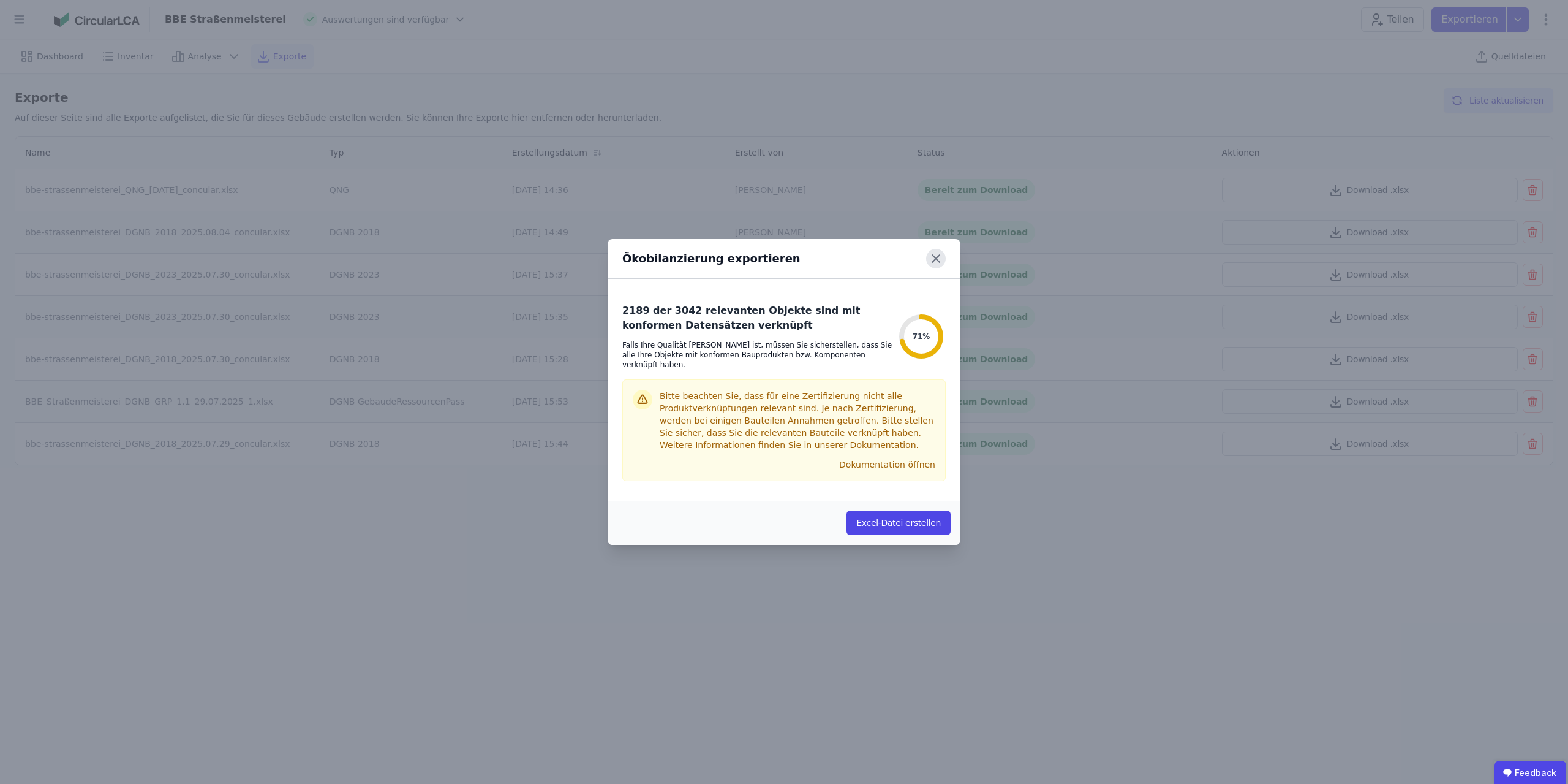
click at [782, 263] on icon at bounding box center [936, 259] width 7 height 7
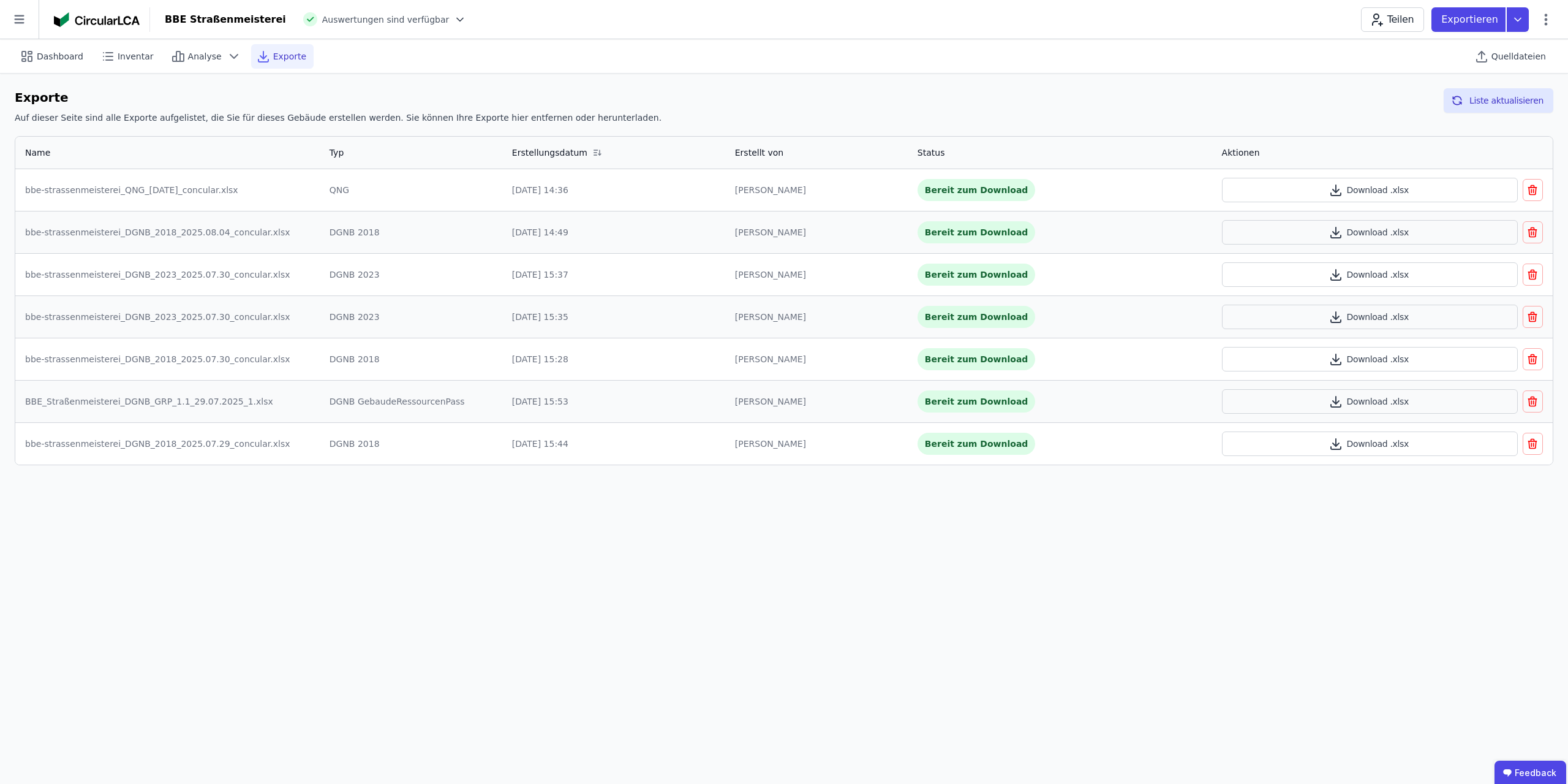
click at [204, 277] on div "bbe-strassenmeisterei_DGNB_2023_2025.07.30_concular.xlsx" at bounding box center [167, 274] width 284 height 13
click at [782, 310] on button "Download .xlsx" at bounding box center [1370, 316] width 296 height 24
click at [782, 7] on div "BBE Straßenmeisterei Auswertungen sind verfügbar Teilen Exportieren" at bounding box center [859, 19] width 1418 height 24
click at [770, 566] on div "Dashboard Inventar Analyse Exporte Quelldateien Exporte Auf dieser Seite sind a…" at bounding box center [784, 411] width 1568 height 744
click at [384, 16] on span "Auswertungen sind verfügbar" at bounding box center [385, 19] width 127 height 13
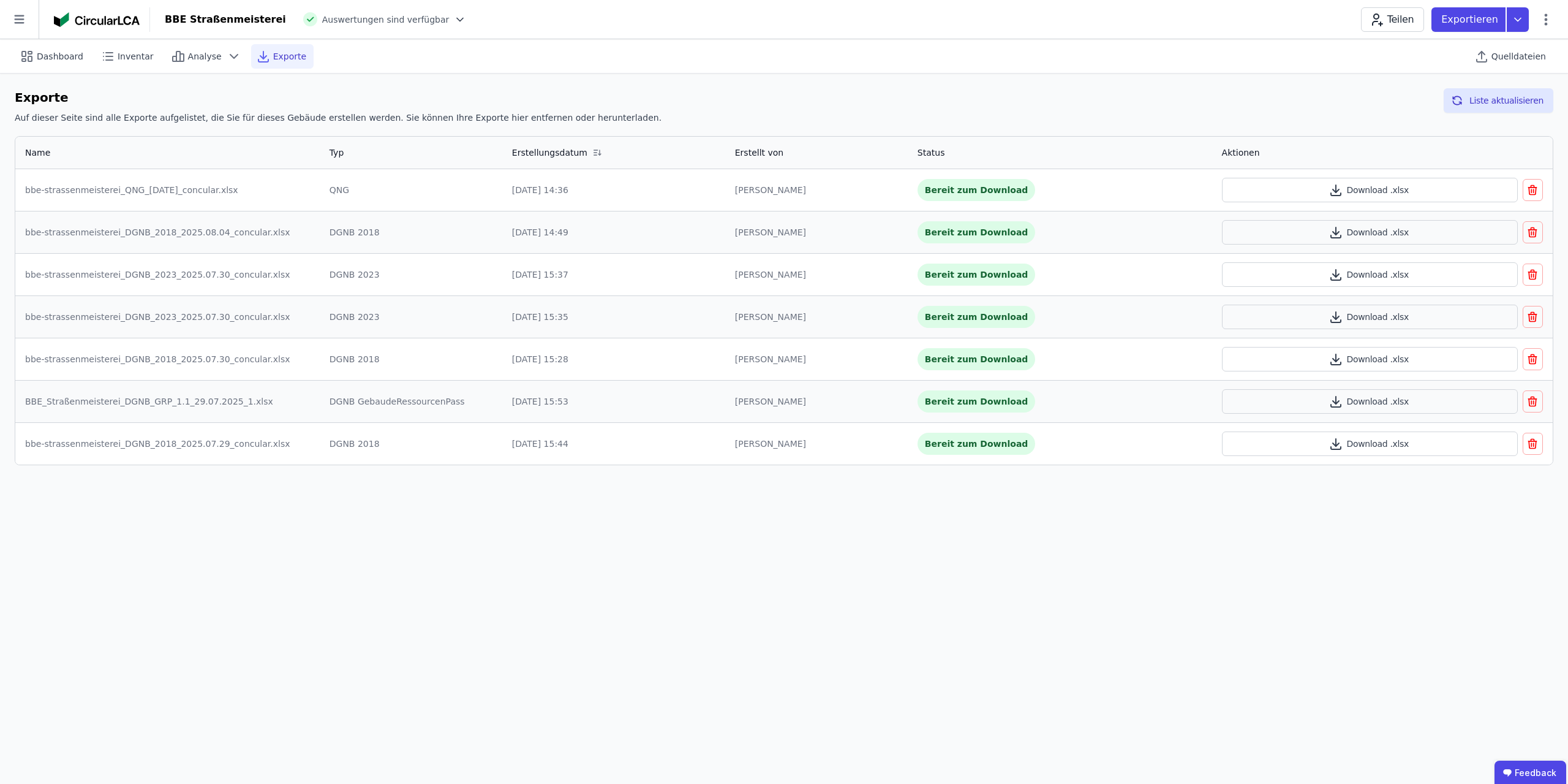
click at [454, 21] on icon at bounding box center [459, 19] width 12 height 13
click at [454, 22] on icon at bounding box center [459, 19] width 12 height 13
click at [54, 61] on span "Dashboard" at bounding box center [60, 56] width 46 height 13
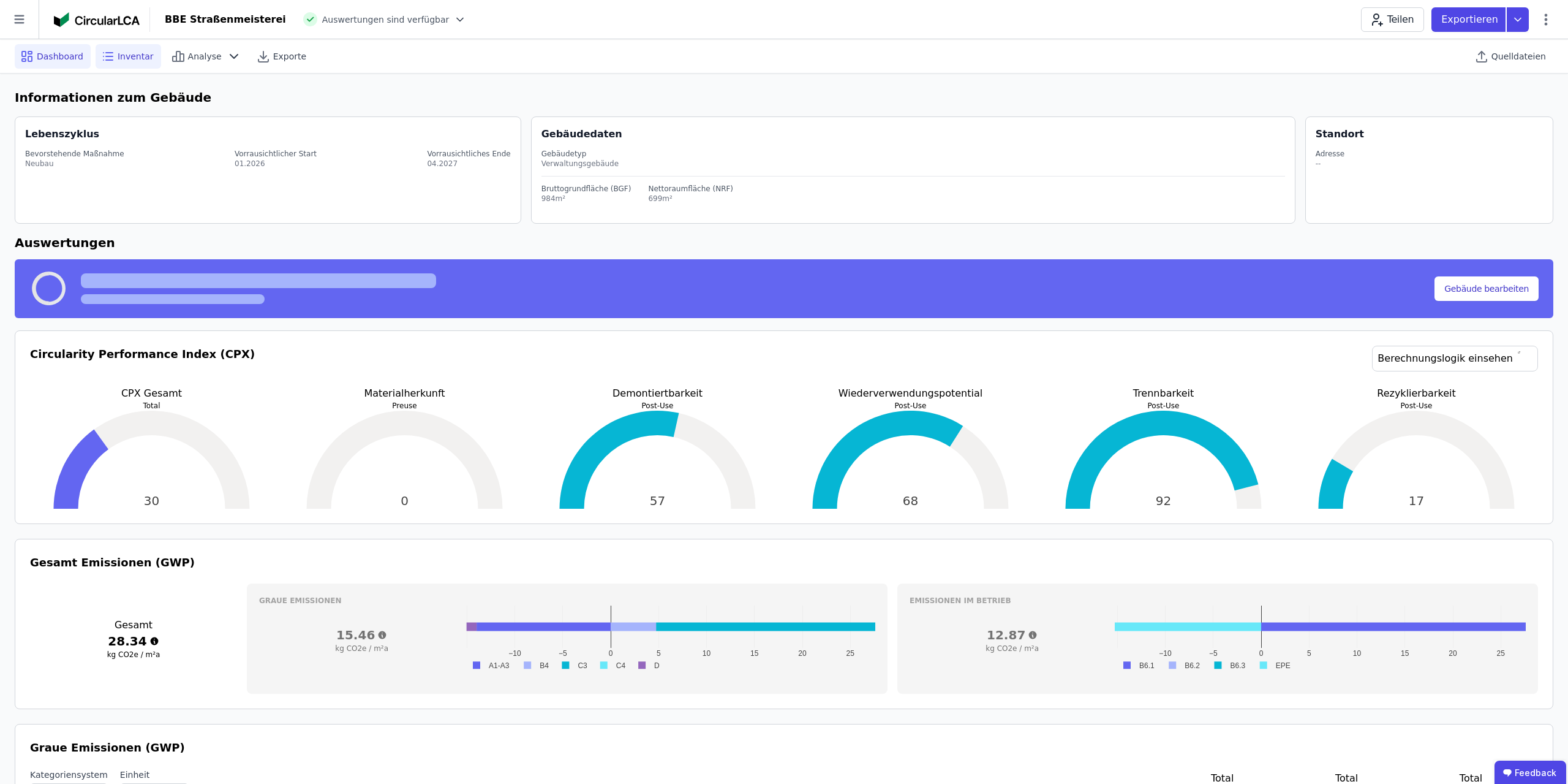
click at [118, 62] on span "Inventar" at bounding box center [135, 56] width 36 height 13
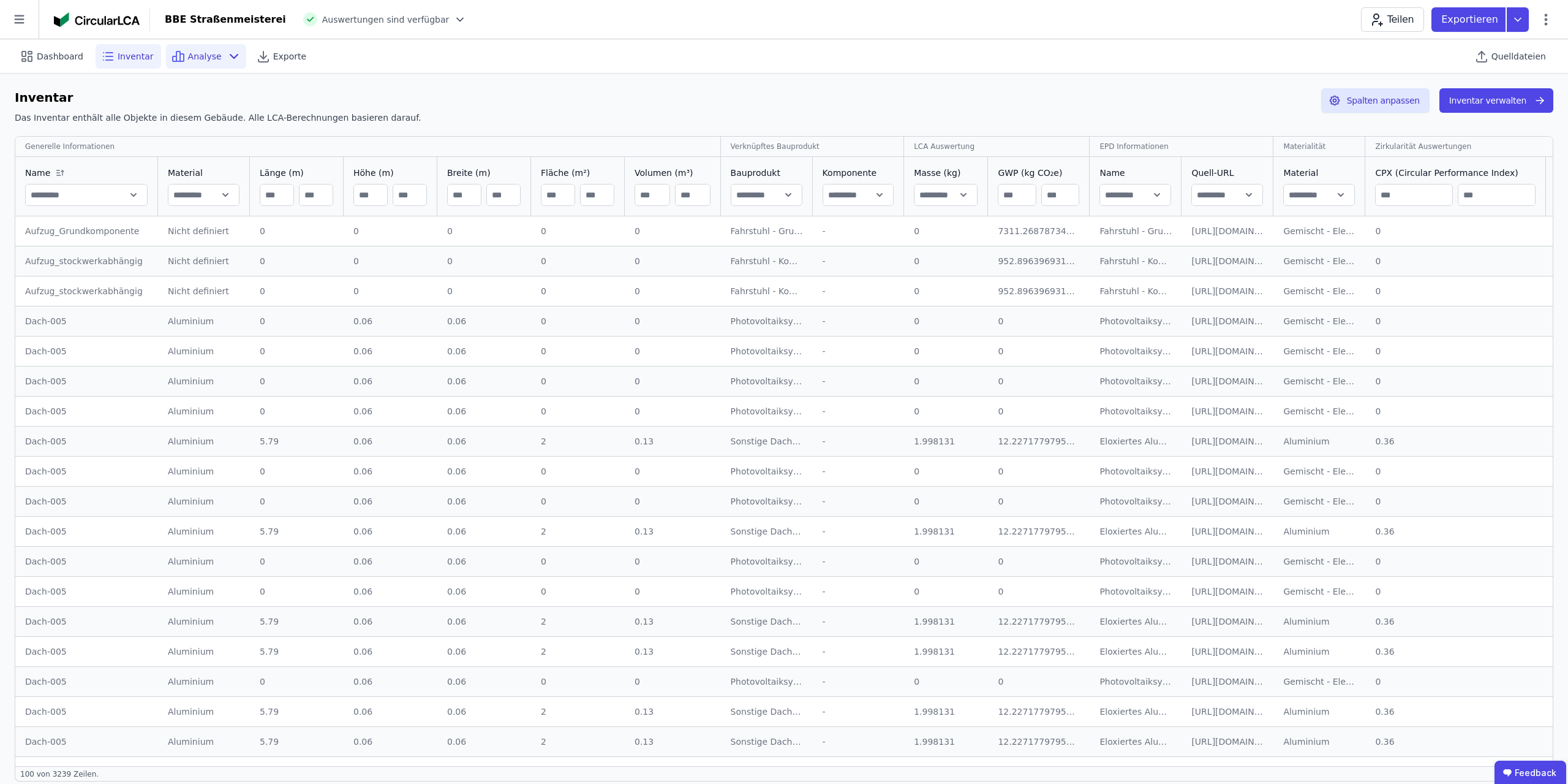
click at [184, 49] on div "Analyse" at bounding box center [206, 56] width 80 height 24
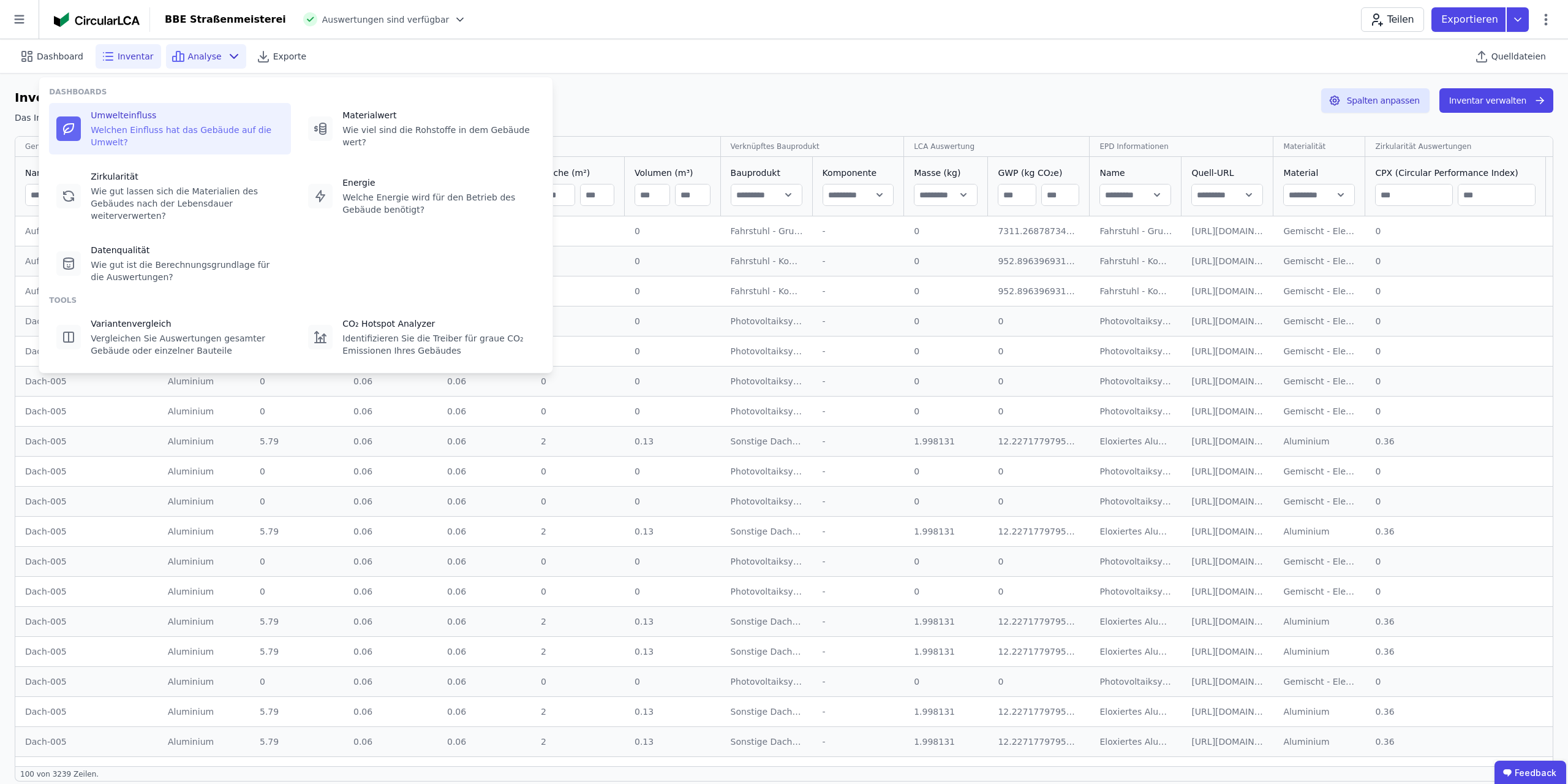
click at [169, 126] on div "Welchen Einfluss hat das Gebäude auf die Umwelt?" at bounding box center [187, 135] width 193 height 24
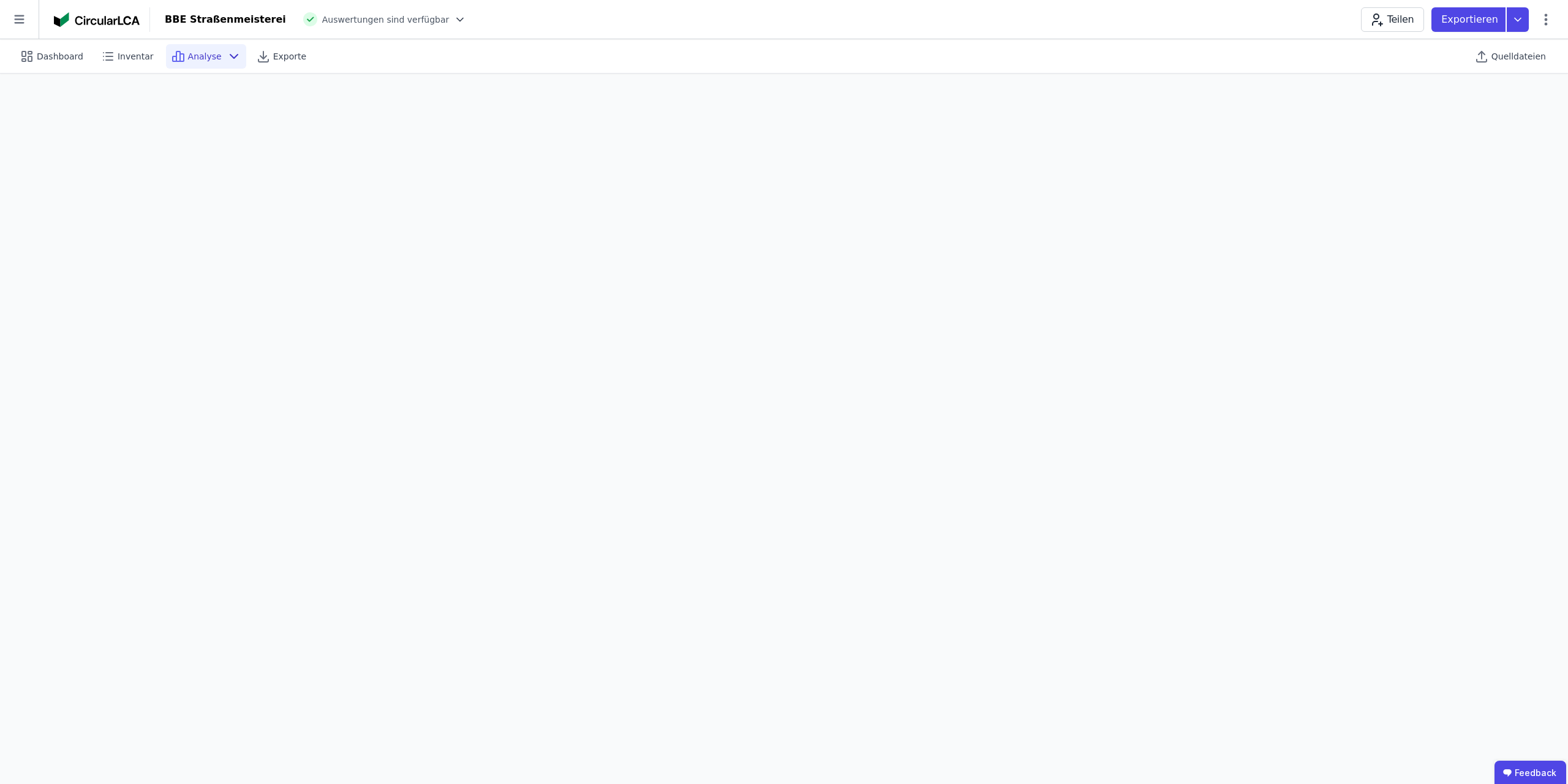
click at [226, 52] on icon at bounding box center [234, 57] width 15 height 15
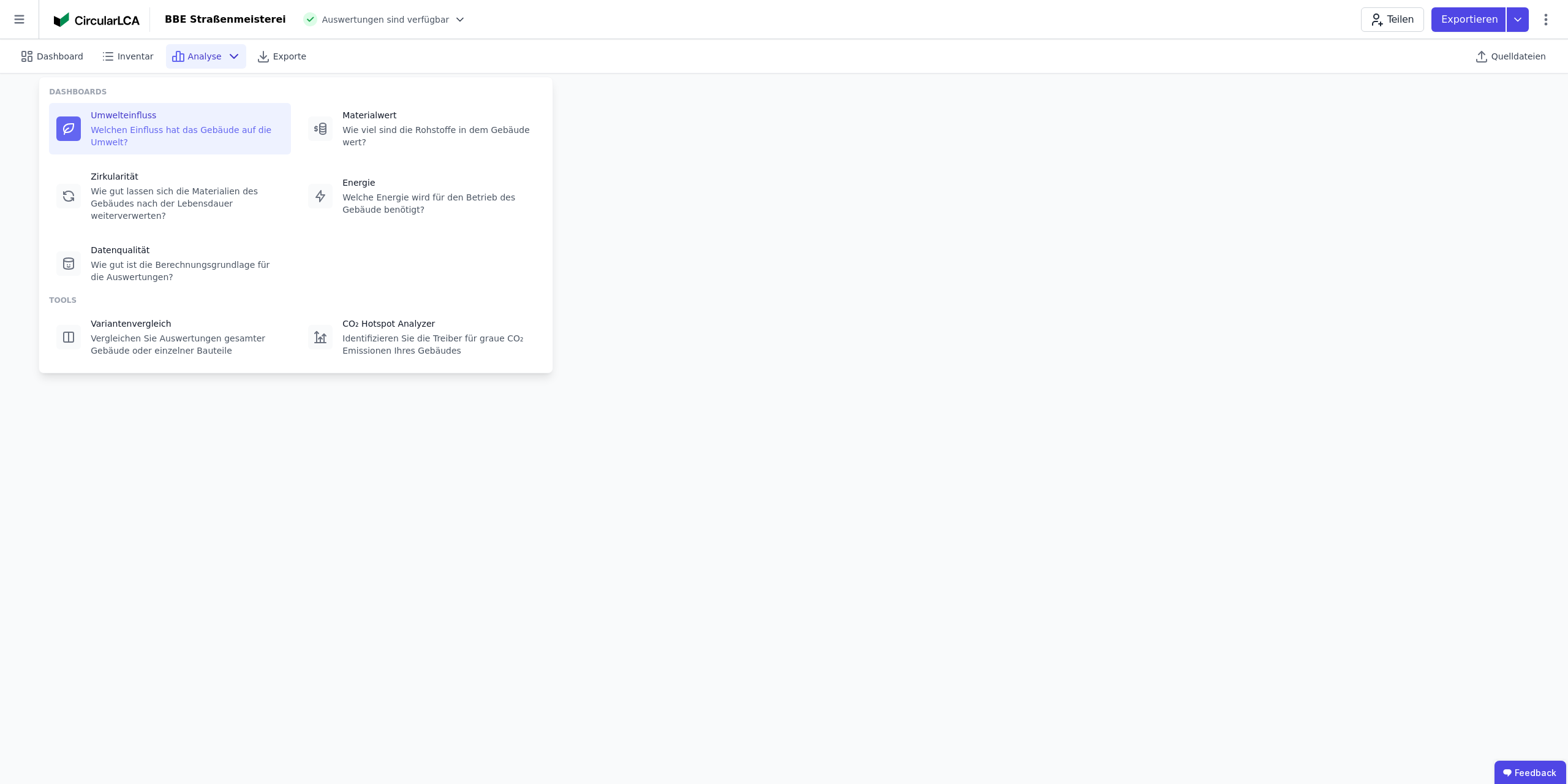
click at [226, 52] on icon at bounding box center [234, 57] width 15 height 15
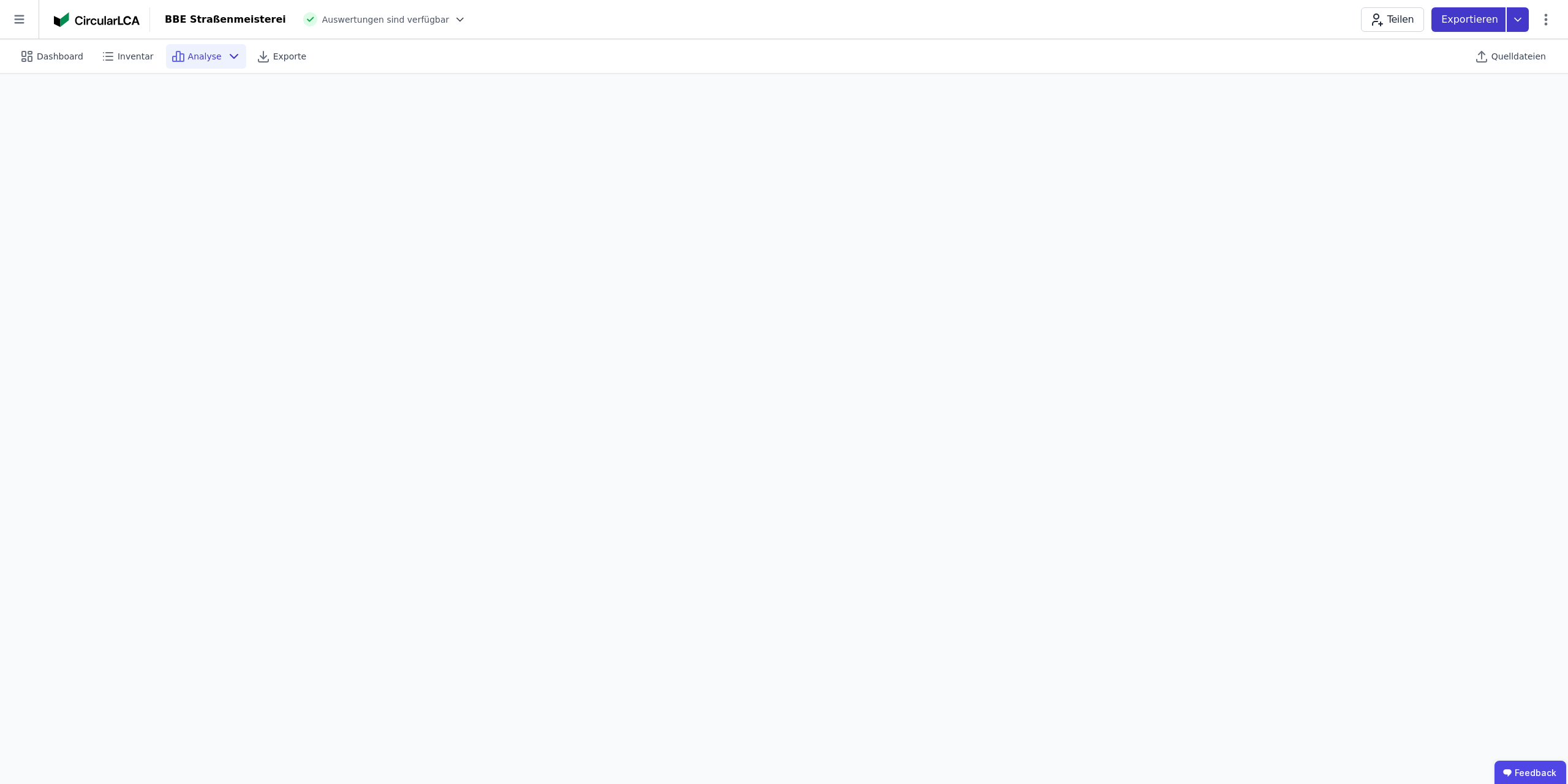
click at [782, 22] on icon at bounding box center [1517, 19] width 22 height 24
click at [782, 18] on icon at bounding box center [1546, 20] width 15 height 15
click at [782, 16] on icon at bounding box center [1546, 20] width 15 height 15
click at [211, 17] on div "BBE Straßenmeisterei" at bounding box center [225, 20] width 121 height 15
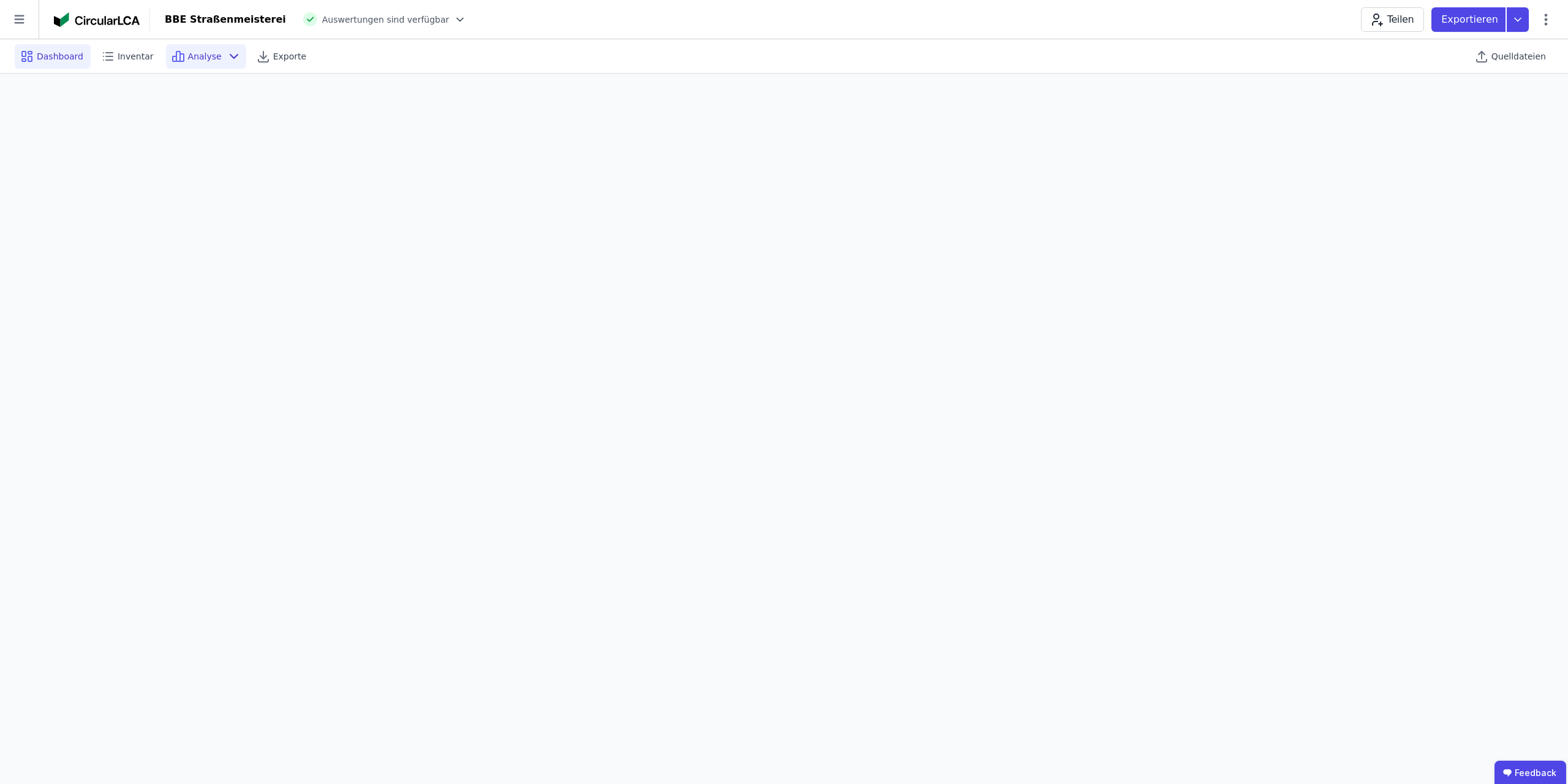
click at [53, 57] on span "Dashboard" at bounding box center [60, 56] width 46 height 13
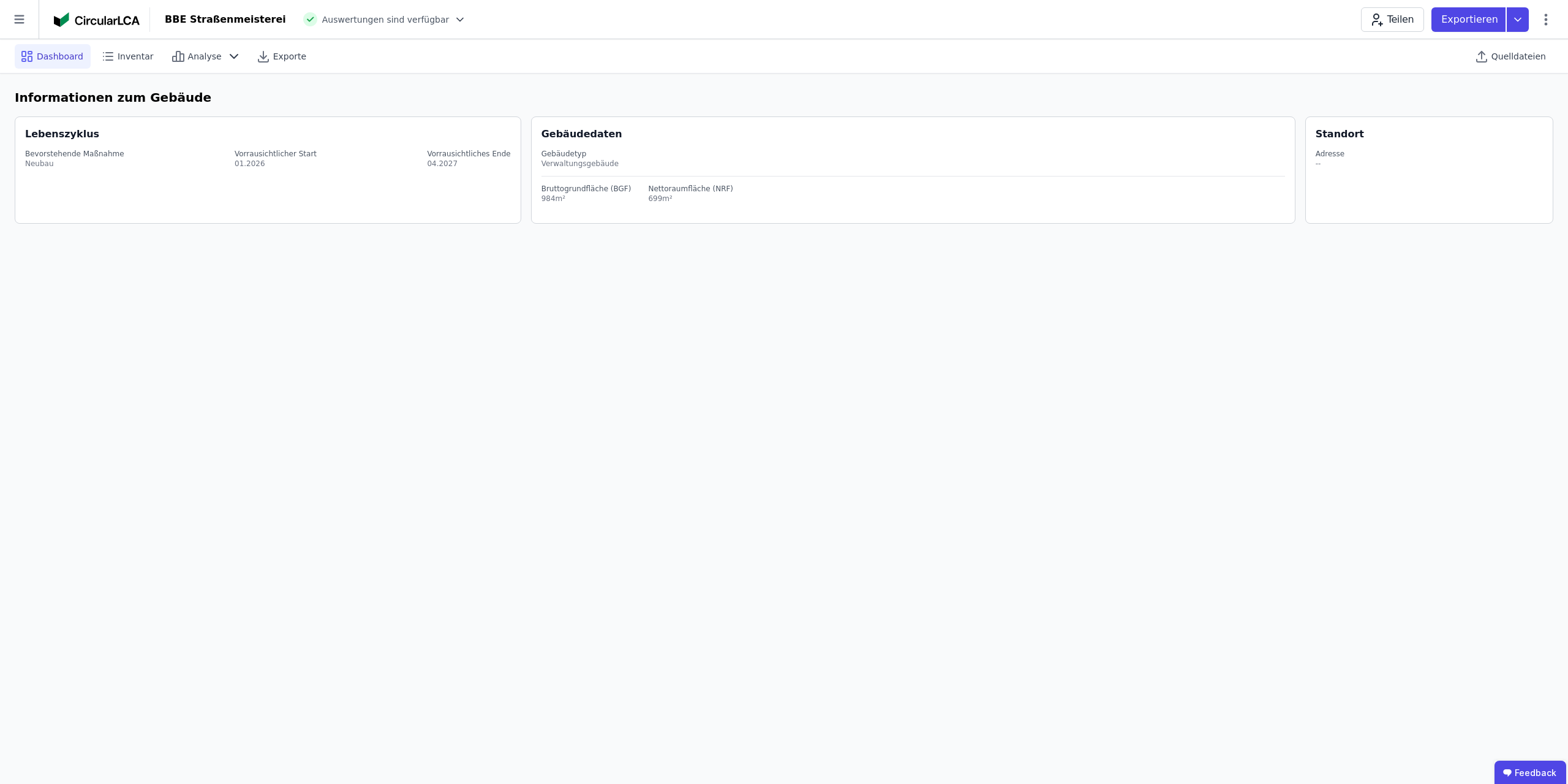
select select "*"
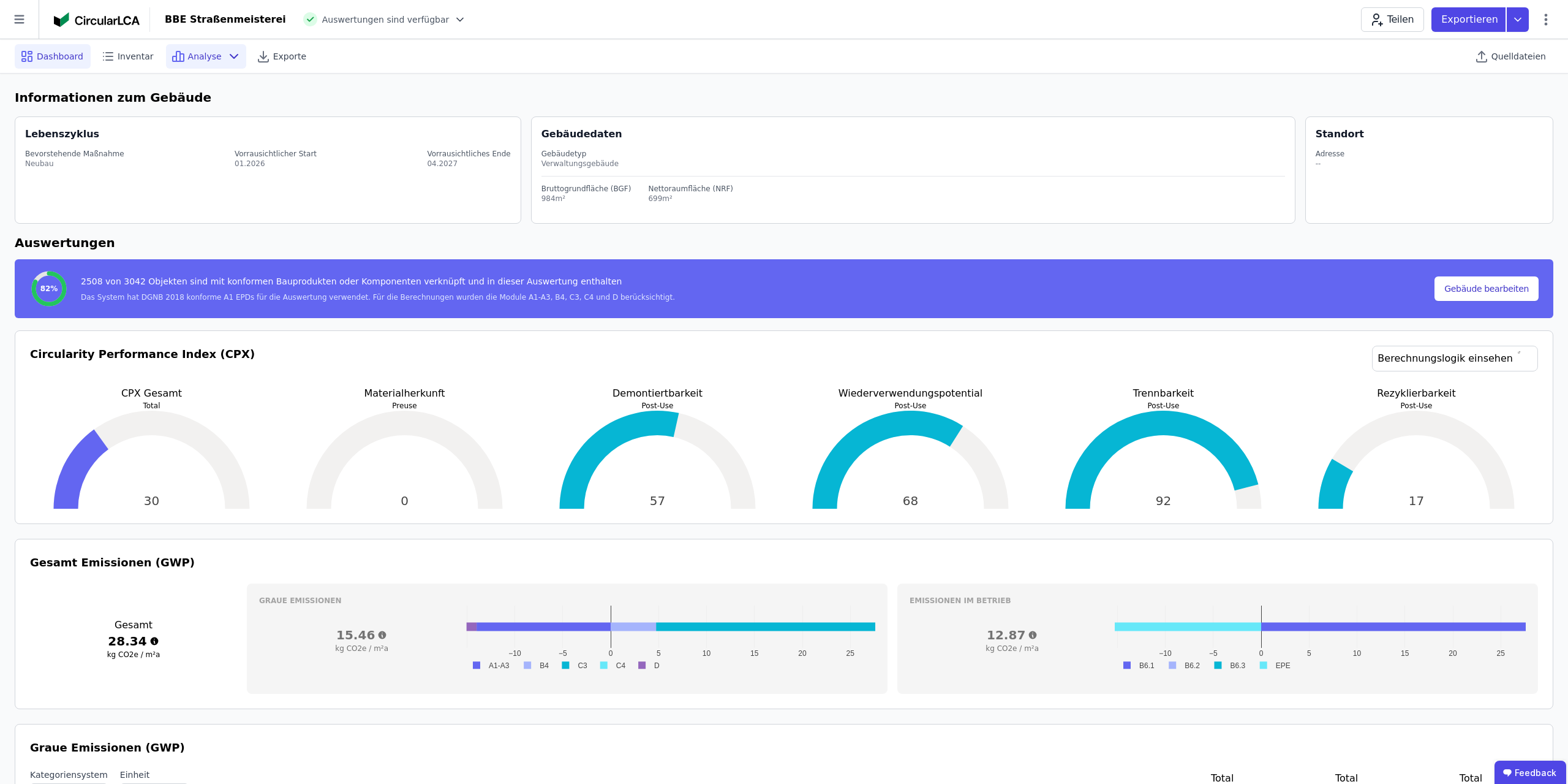
click at [226, 53] on icon at bounding box center [234, 57] width 15 height 15
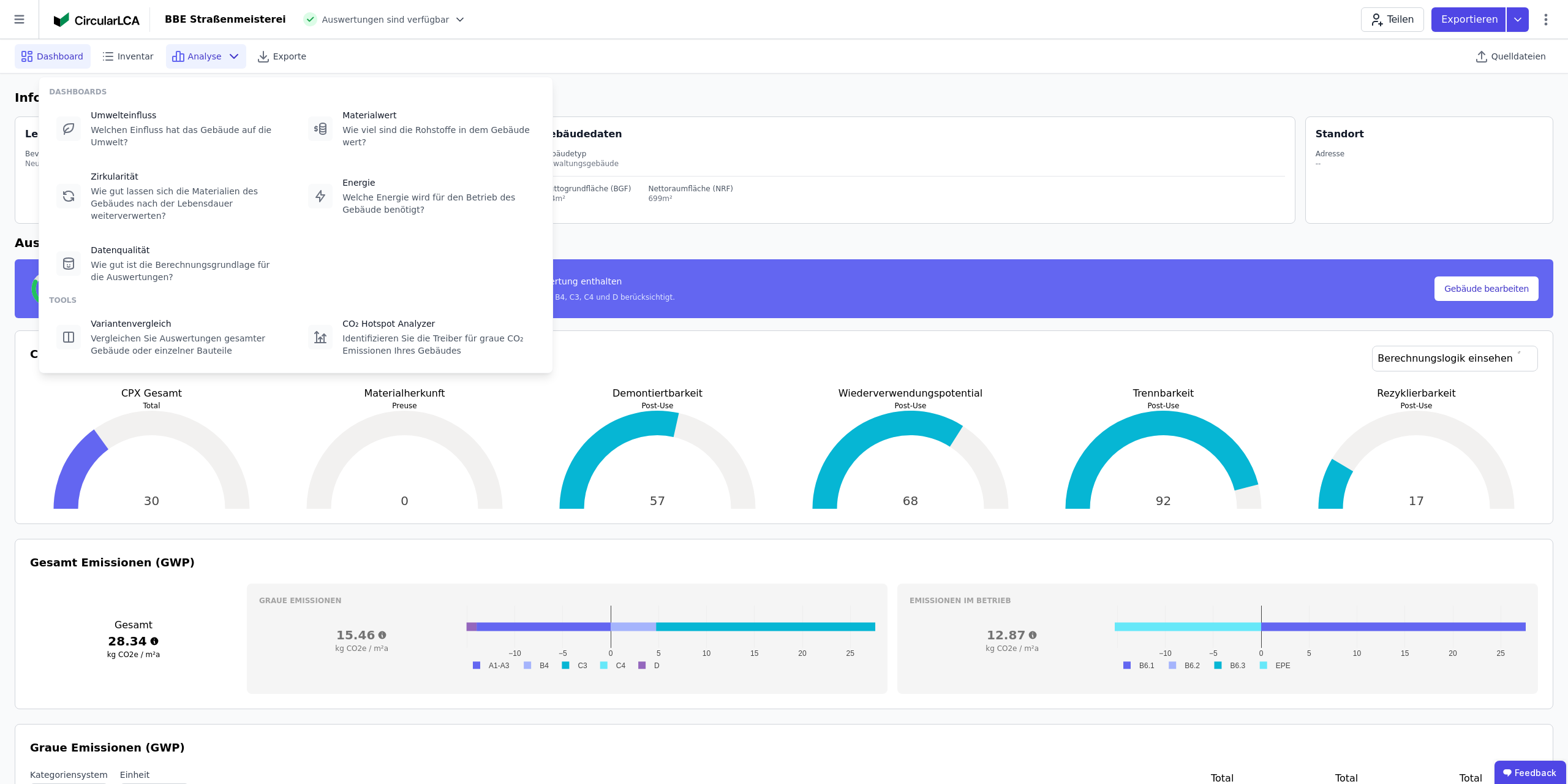
click at [226, 53] on icon at bounding box center [234, 57] width 15 height 15
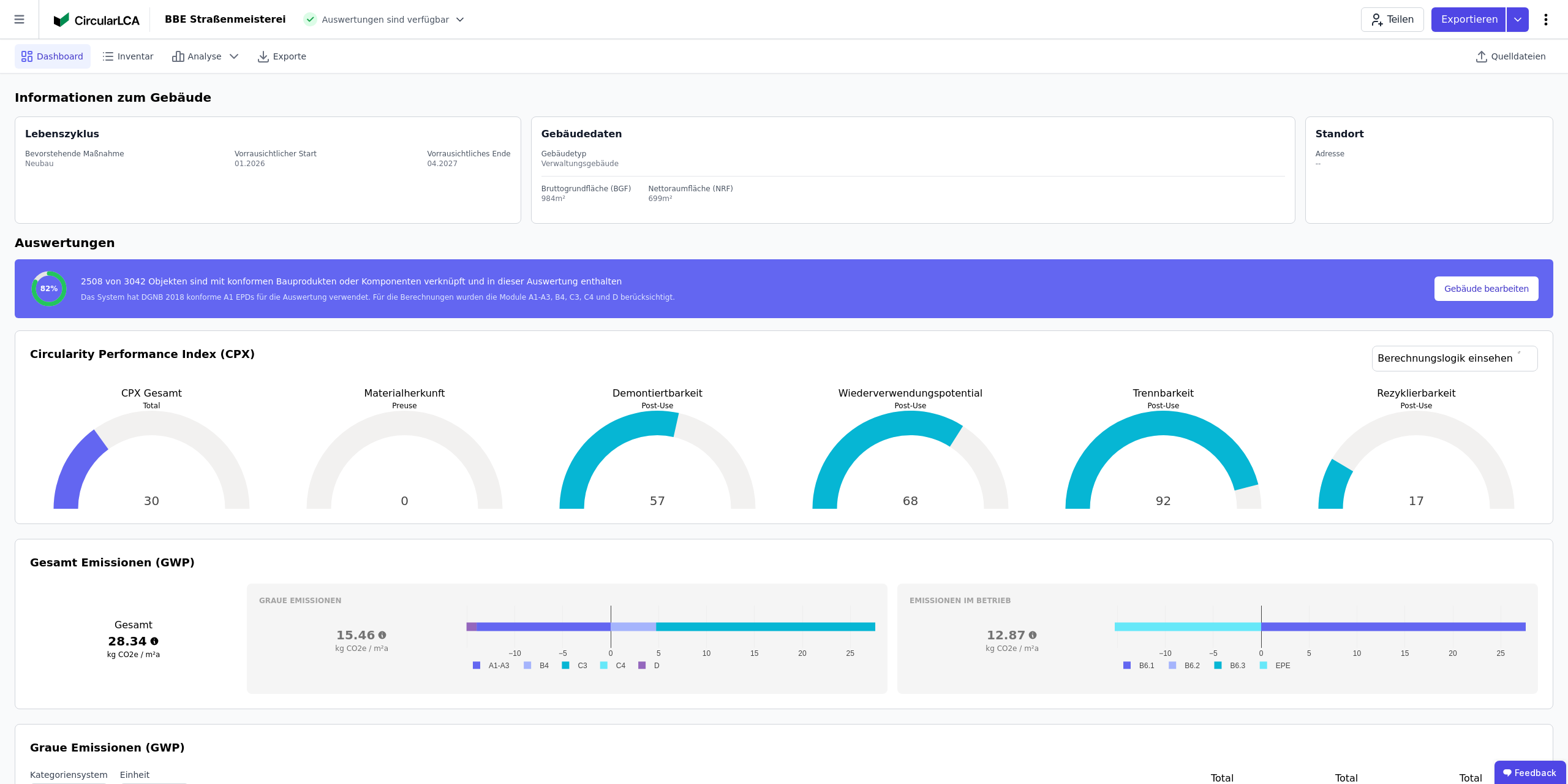
click at [782, 16] on icon at bounding box center [1546, 20] width 15 height 15
click at [782, 19] on icon at bounding box center [1546, 20] width 15 height 15
click at [127, 23] on img at bounding box center [96, 20] width 86 height 15
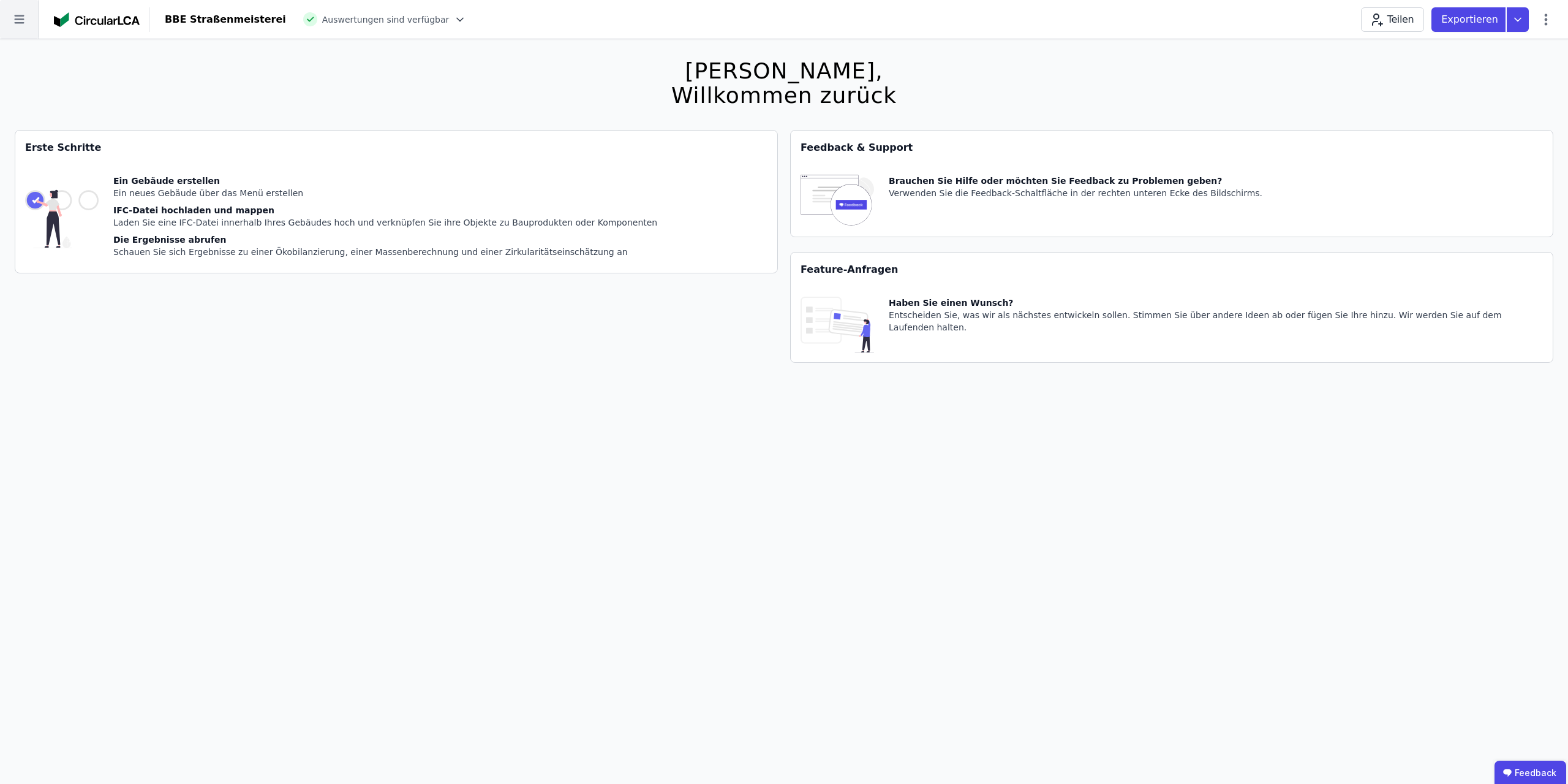
click at [31, 18] on icon at bounding box center [19, 19] width 38 height 38
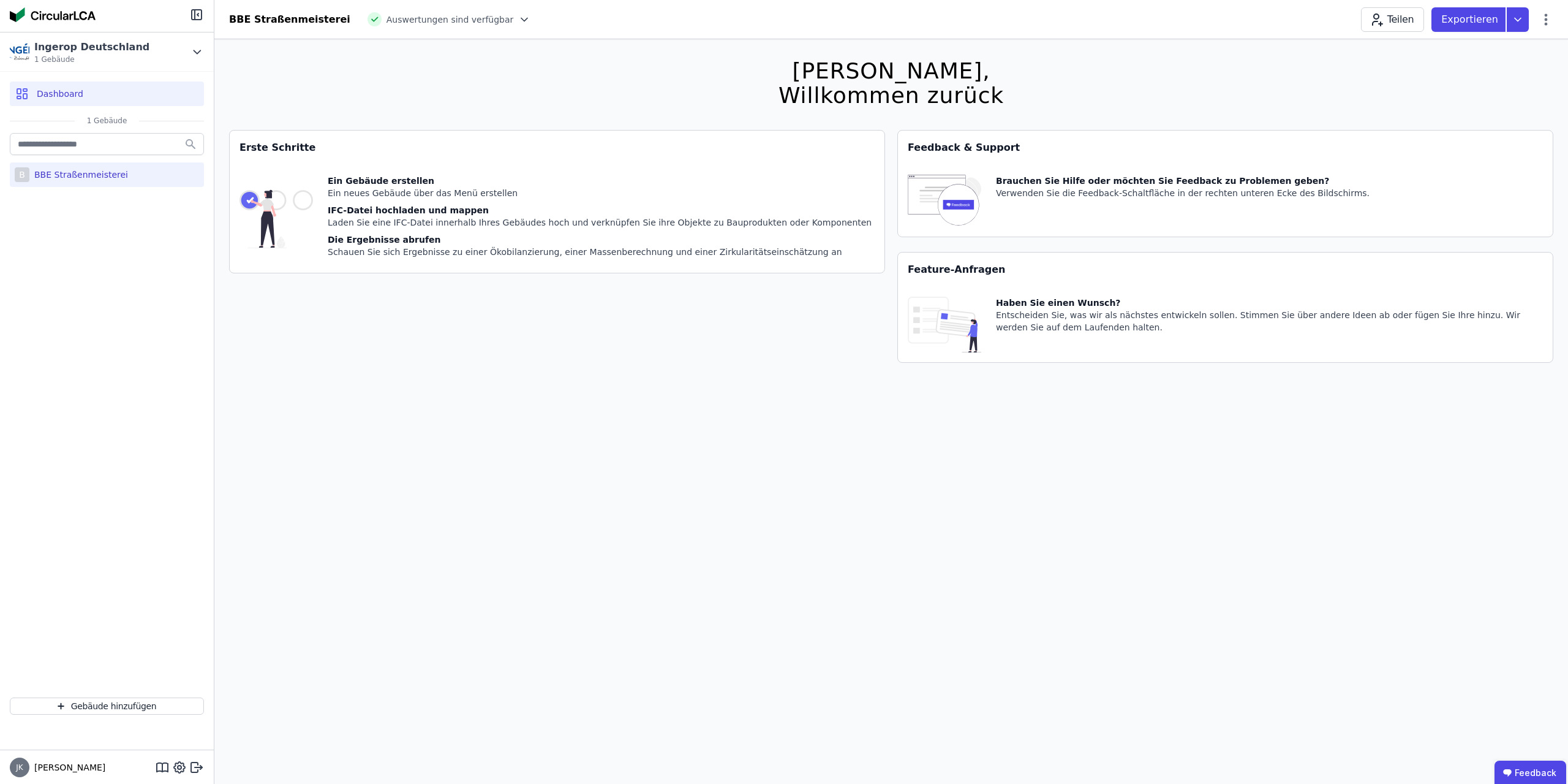
click at [92, 173] on div "BBE Straßenmeisterei" at bounding box center [79, 174] width 99 height 13
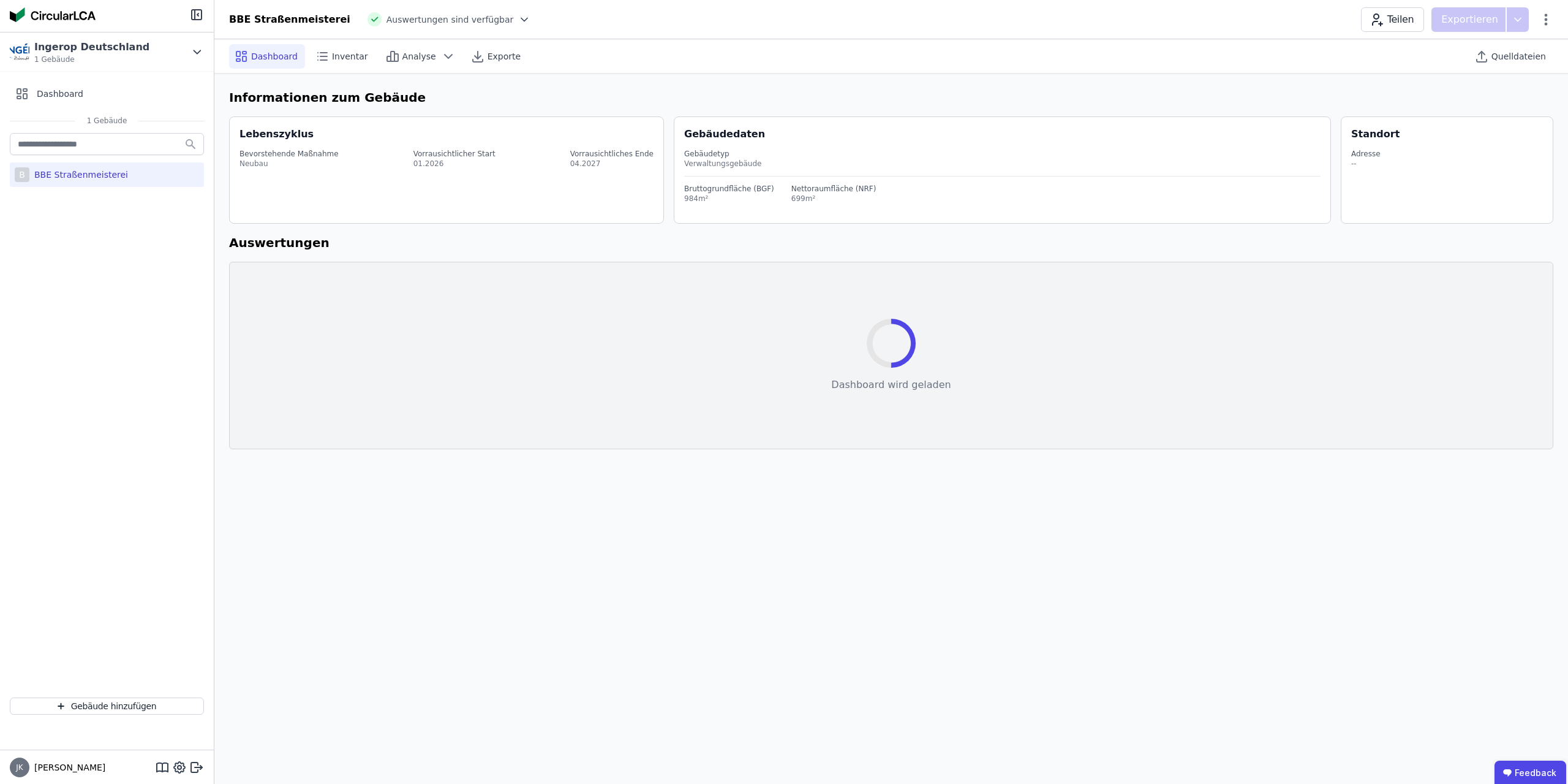
select select "*"
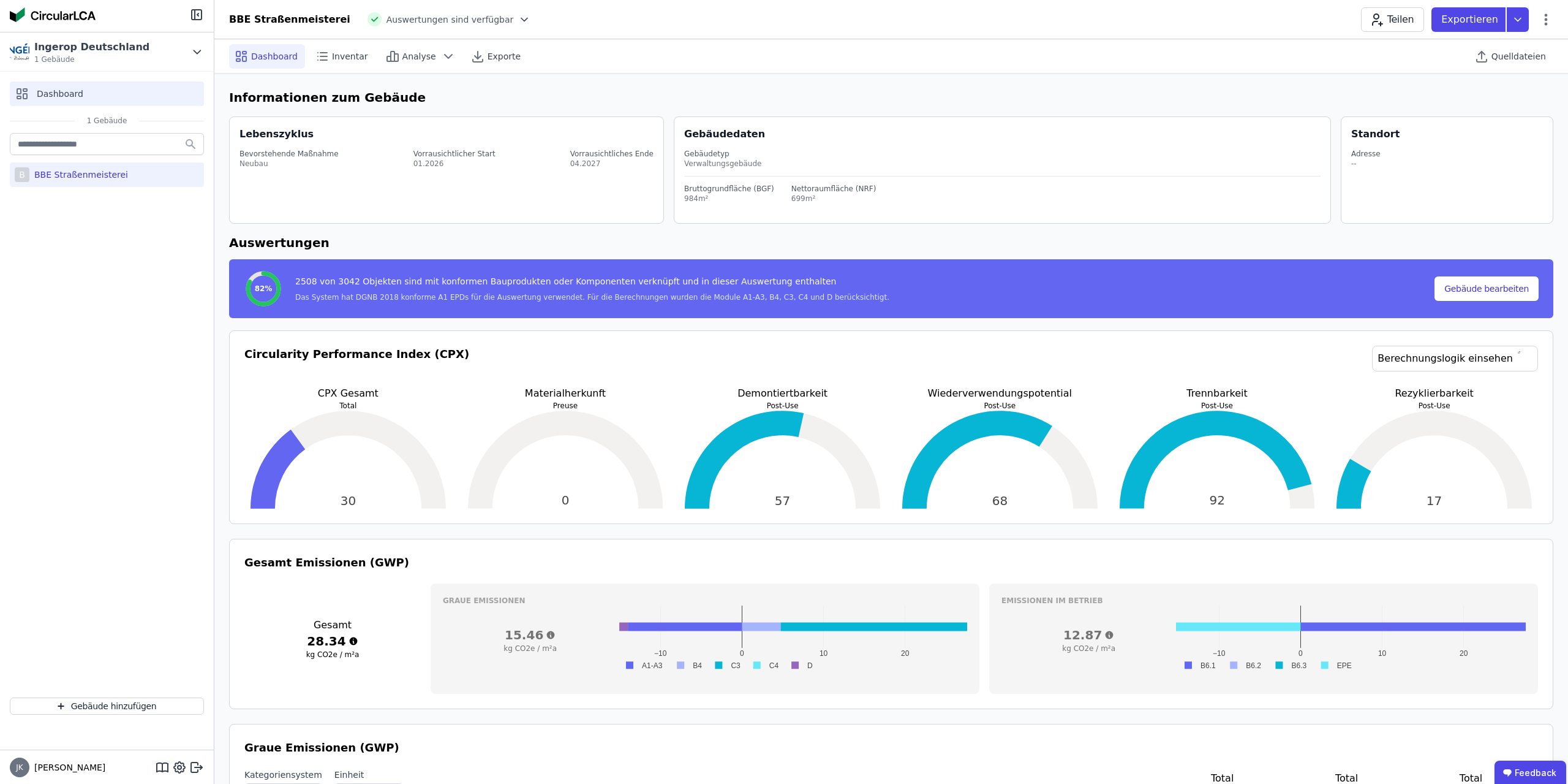
click at [62, 96] on span "Dashboard" at bounding box center [60, 93] width 46 height 13
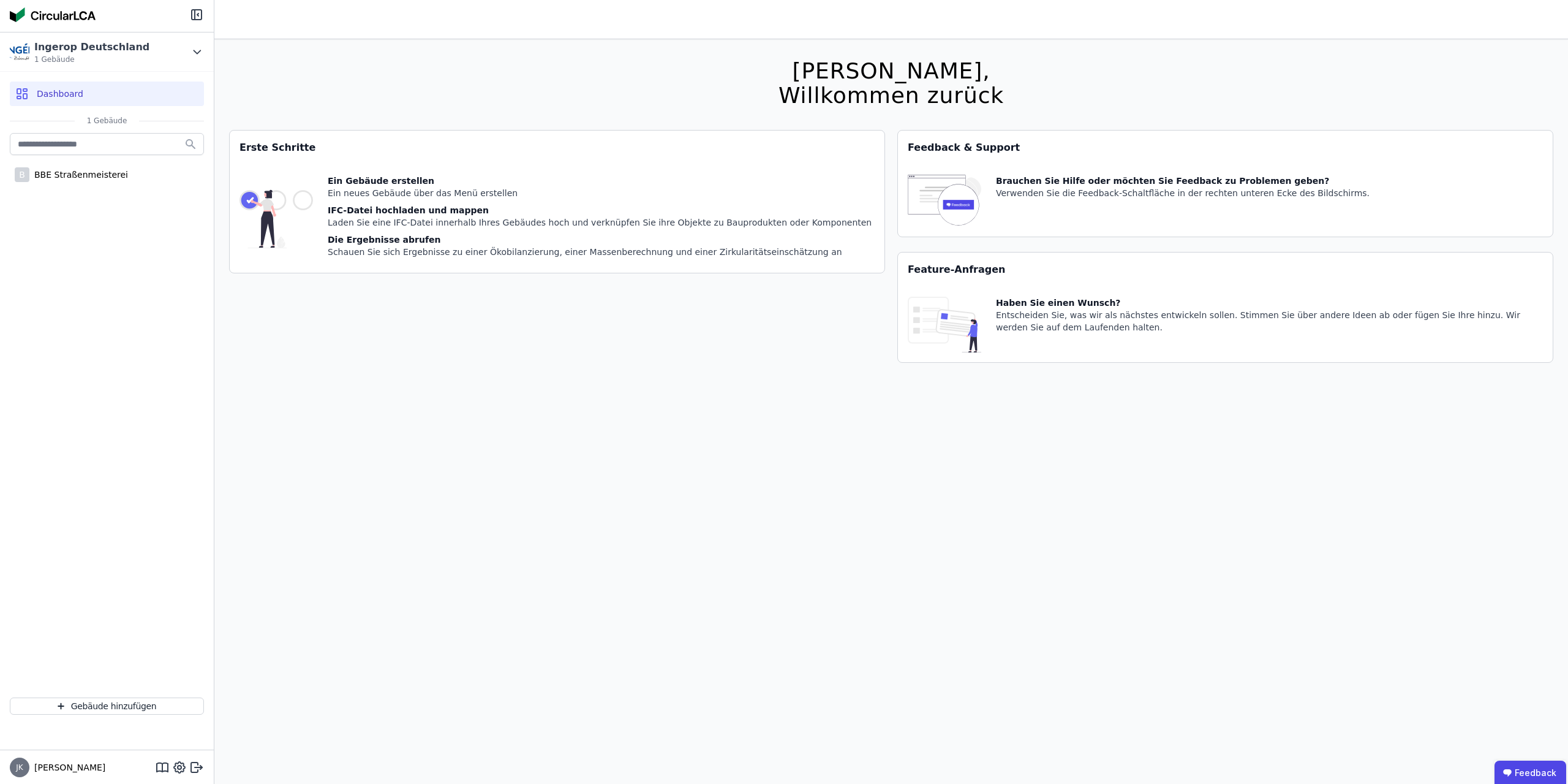
click at [782, 186] on div "Brauchen Sie Hilfe oder möchten Sie Feedback zu Problemen geben?" at bounding box center [1183, 180] width 373 height 13
click at [782, 204] on img at bounding box center [945, 200] width 74 height 52
click at [127, 50] on div "Ingerop Deutschland 1 Gebäude" at bounding box center [97, 51] width 176 height 24
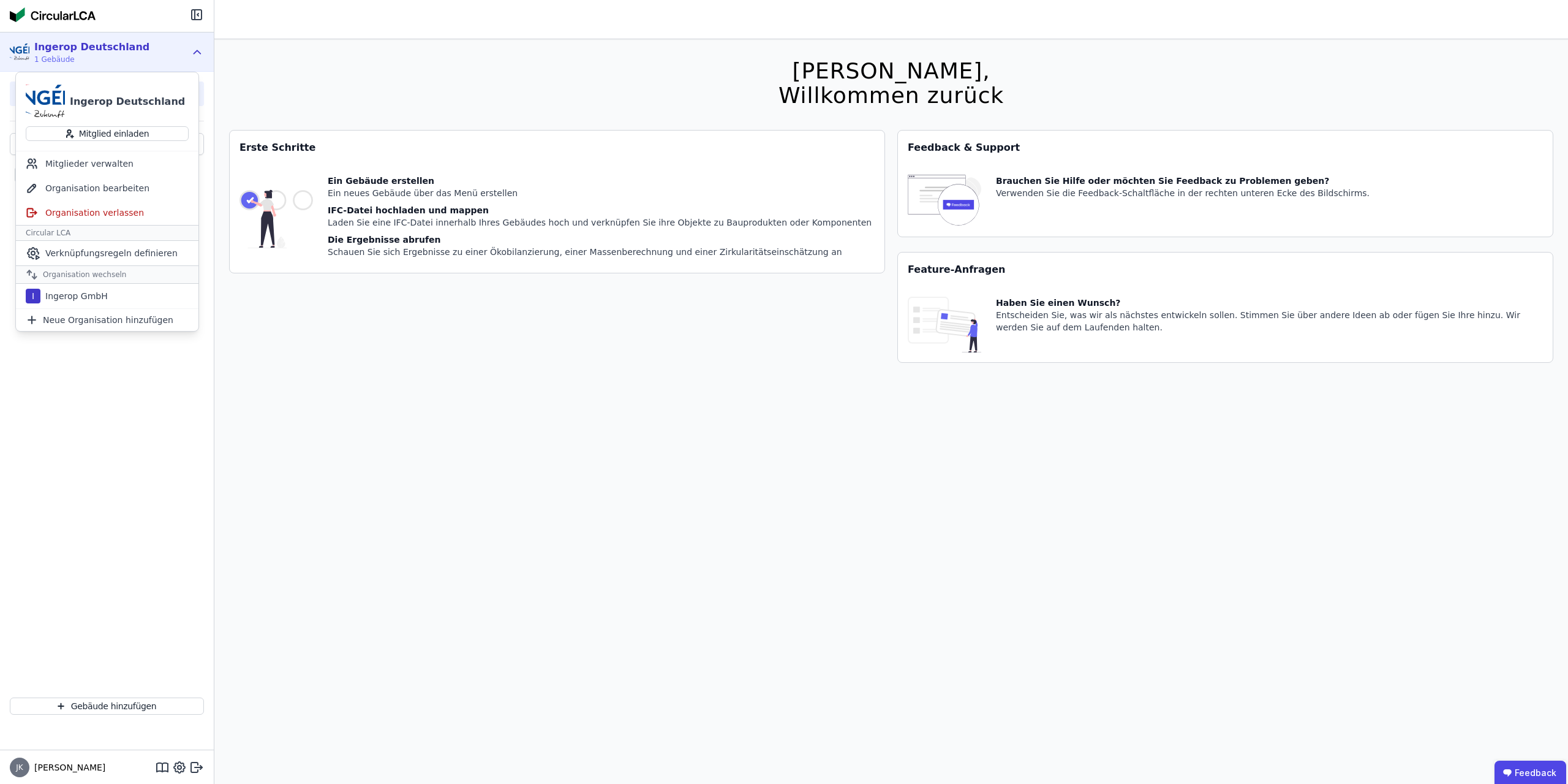
click at [127, 50] on div "Ingerop Deutschland 1 Gebäude" at bounding box center [97, 51] width 176 height 24
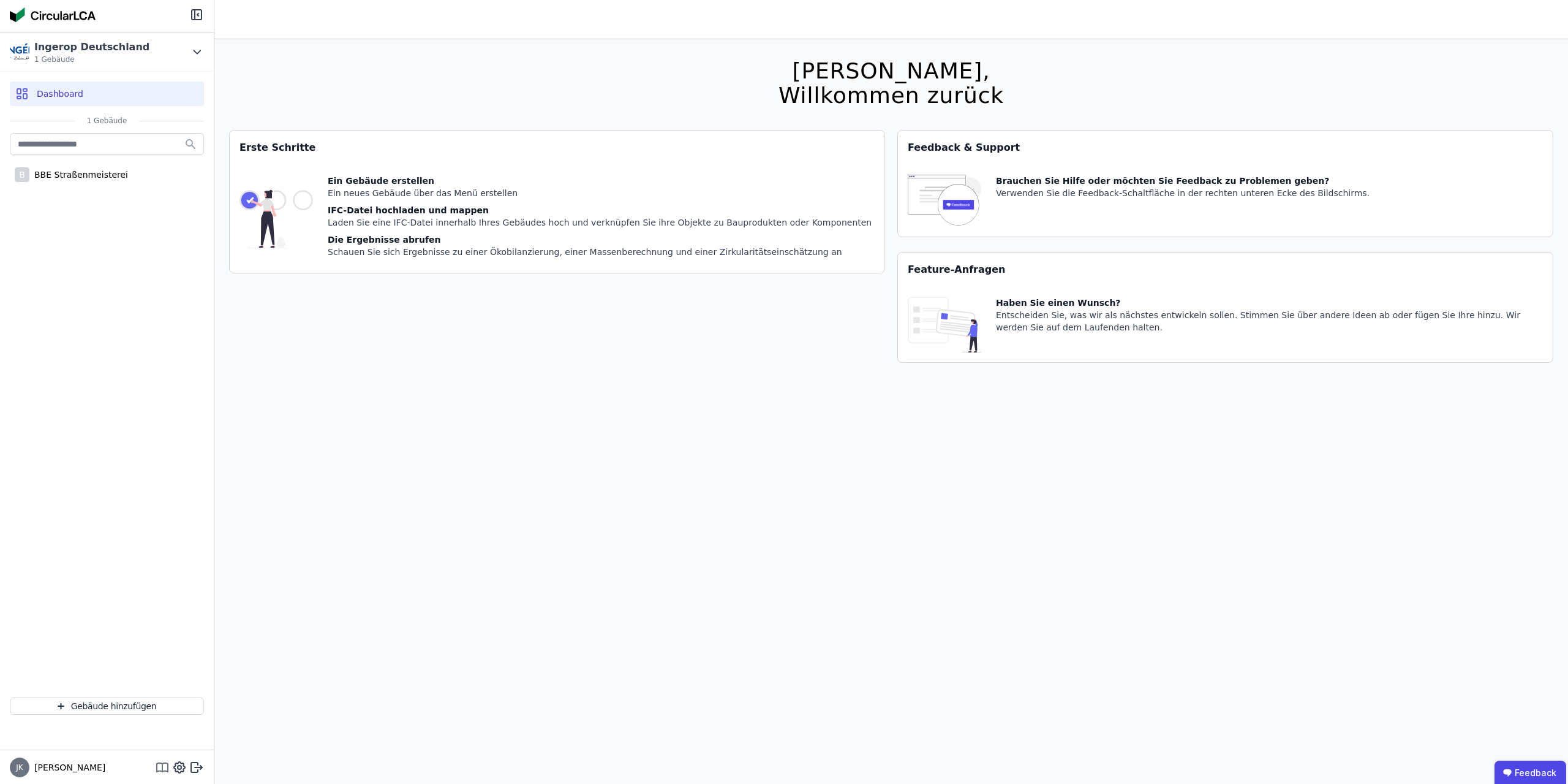
click at [160, 769] on icon at bounding box center [162, 767] width 15 height 15
click at [97, 178] on div "BBE Straßenmeisterei" at bounding box center [79, 174] width 99 height 13
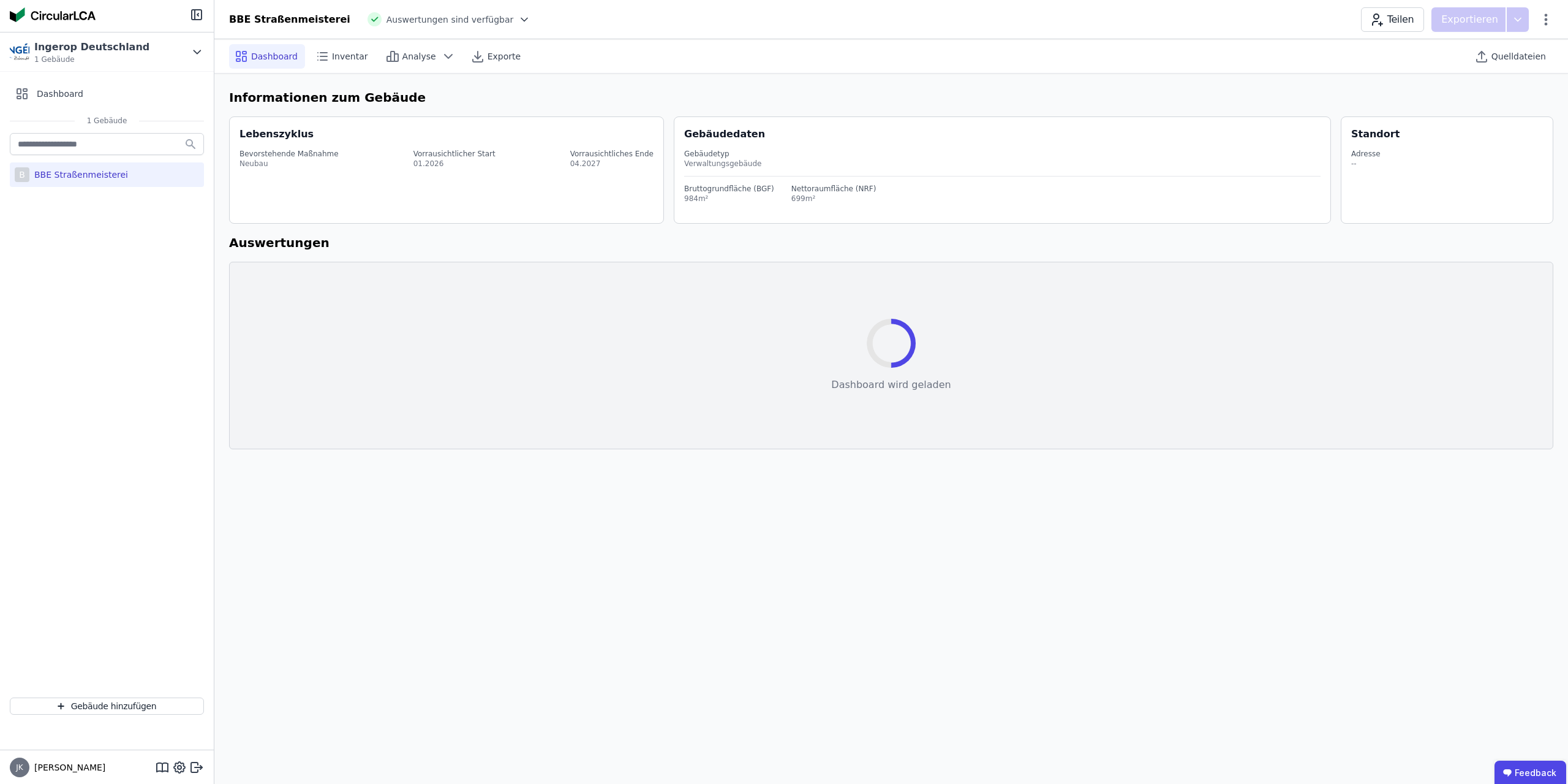
select select "*"
